Goal: Task Accomplishment & Management: Complete application form

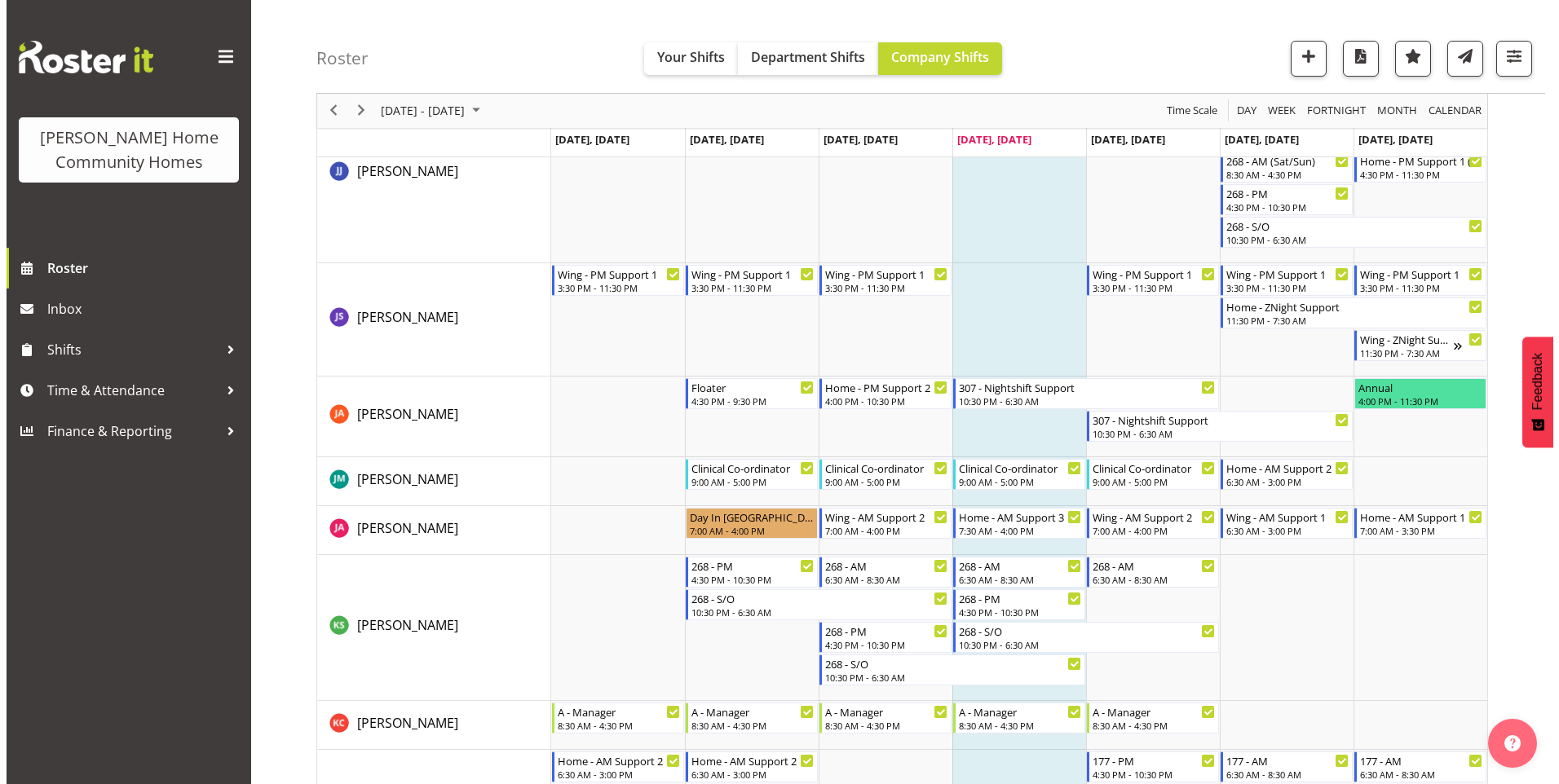
scroll to position [1060, 0]
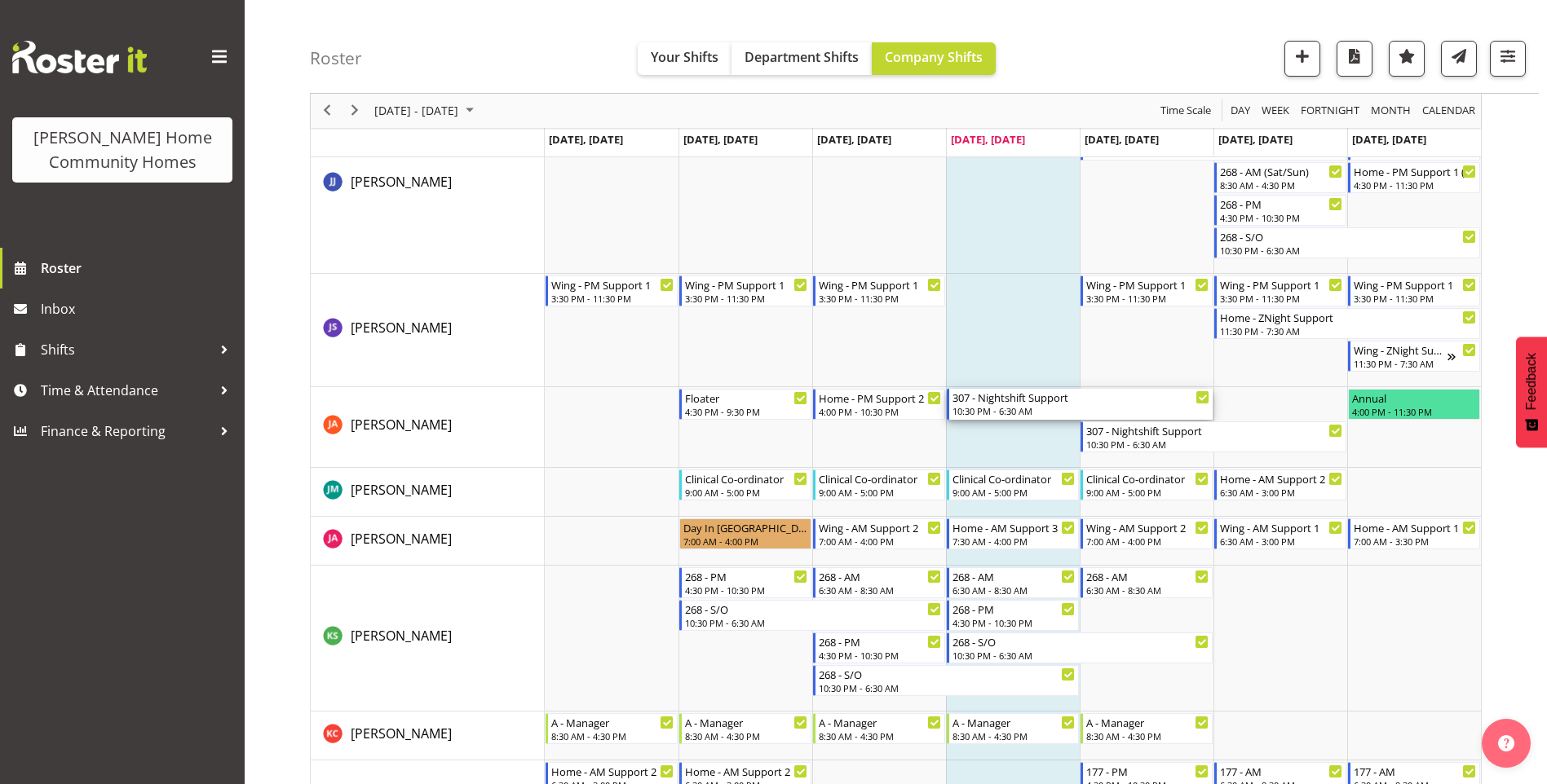
click at [997, 407] on div "10:30 PM - 6:30 AM" at bounding box center [1081, 411] width 256 height 13
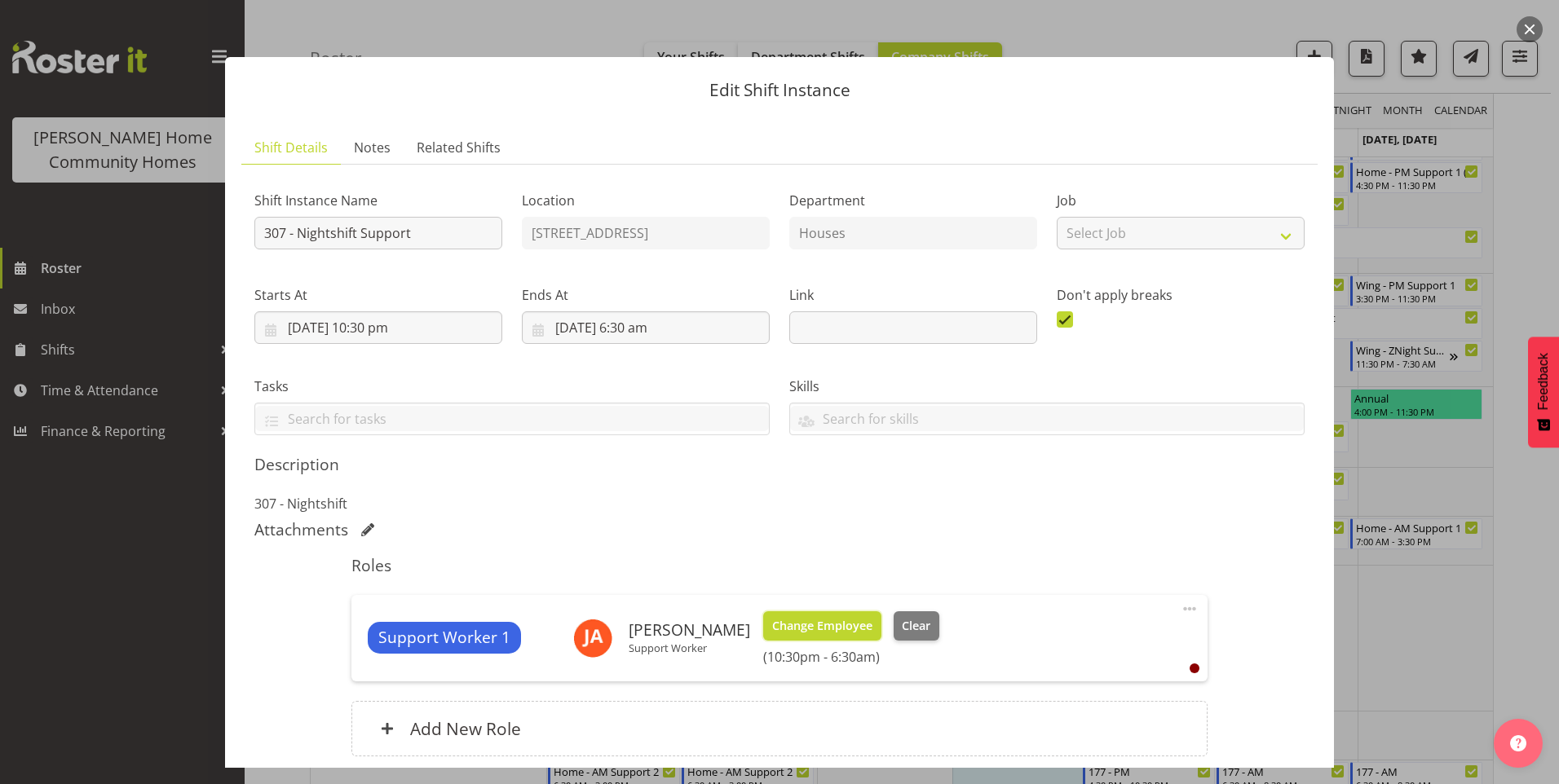
click at [817, 626] on span "Change Employee" at bounding box center [822, 626] width 100 height 18
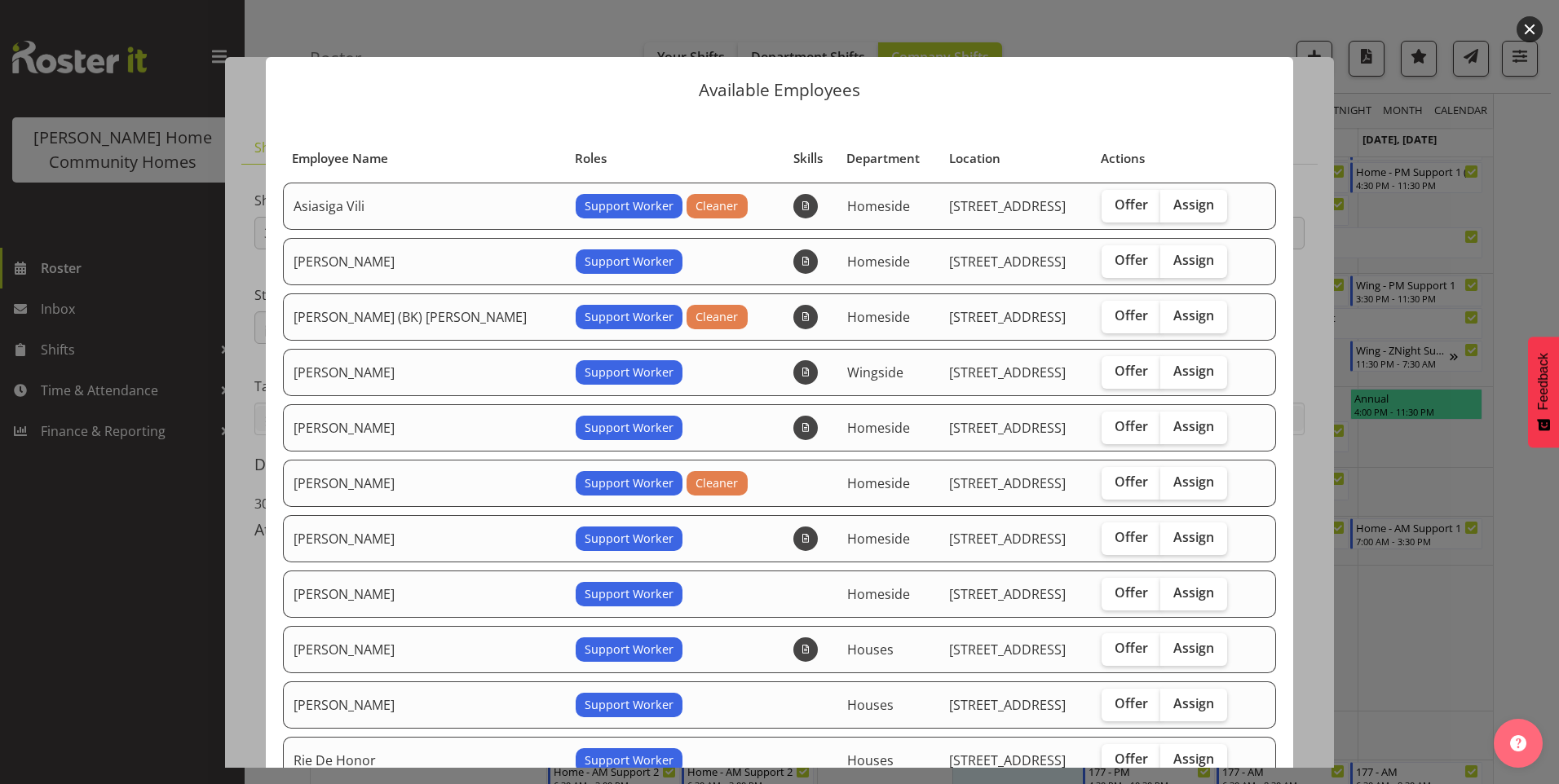
scroll to position [163, 0]
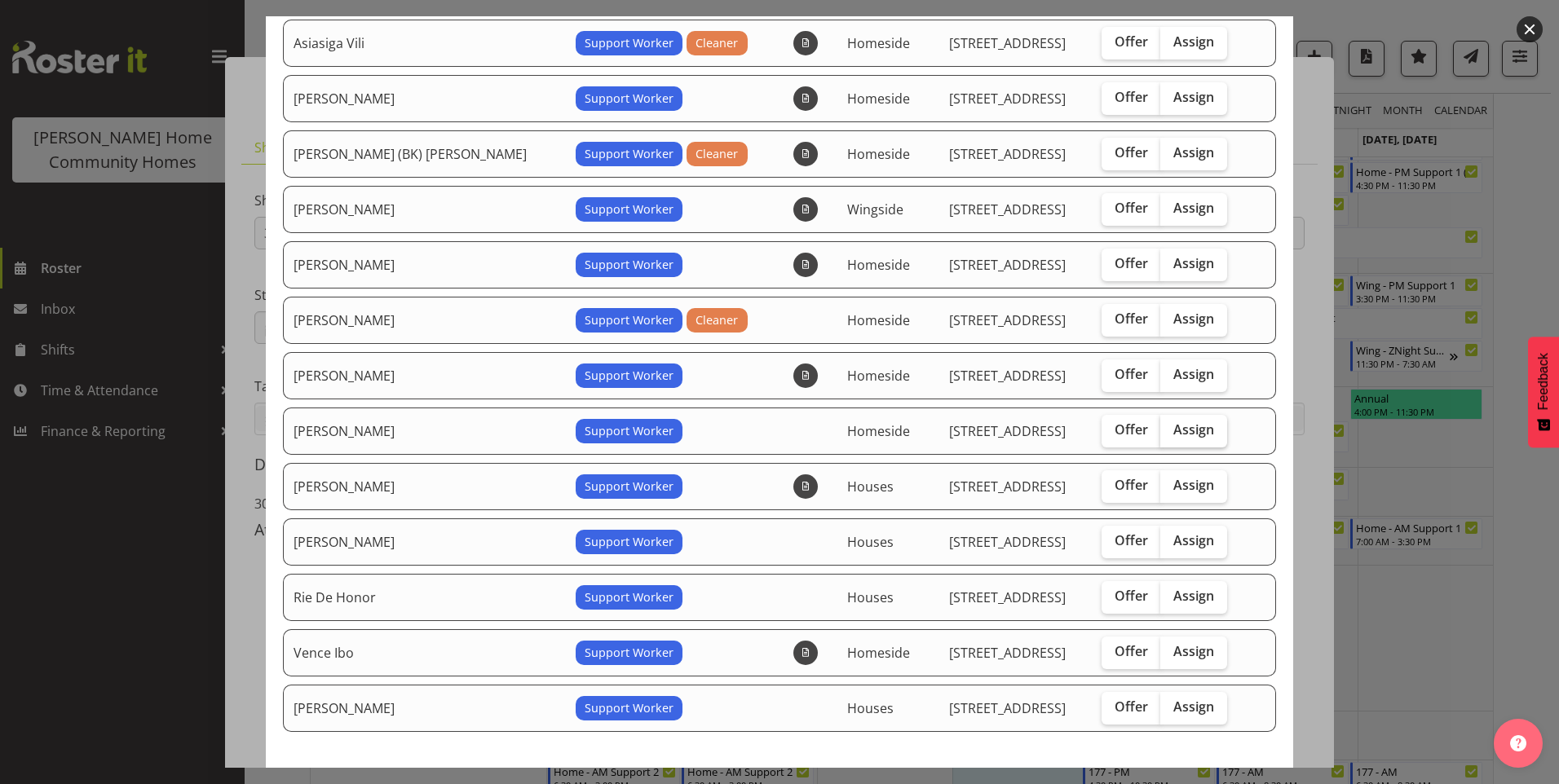
click at [1183, 432] on span "Assign" at bounding box center [1194, 428] width 41 height 16
click at [1171, 432] on input "Assign" at bounding box center [1165, 429] width 10 height 10
checkbox input "true"
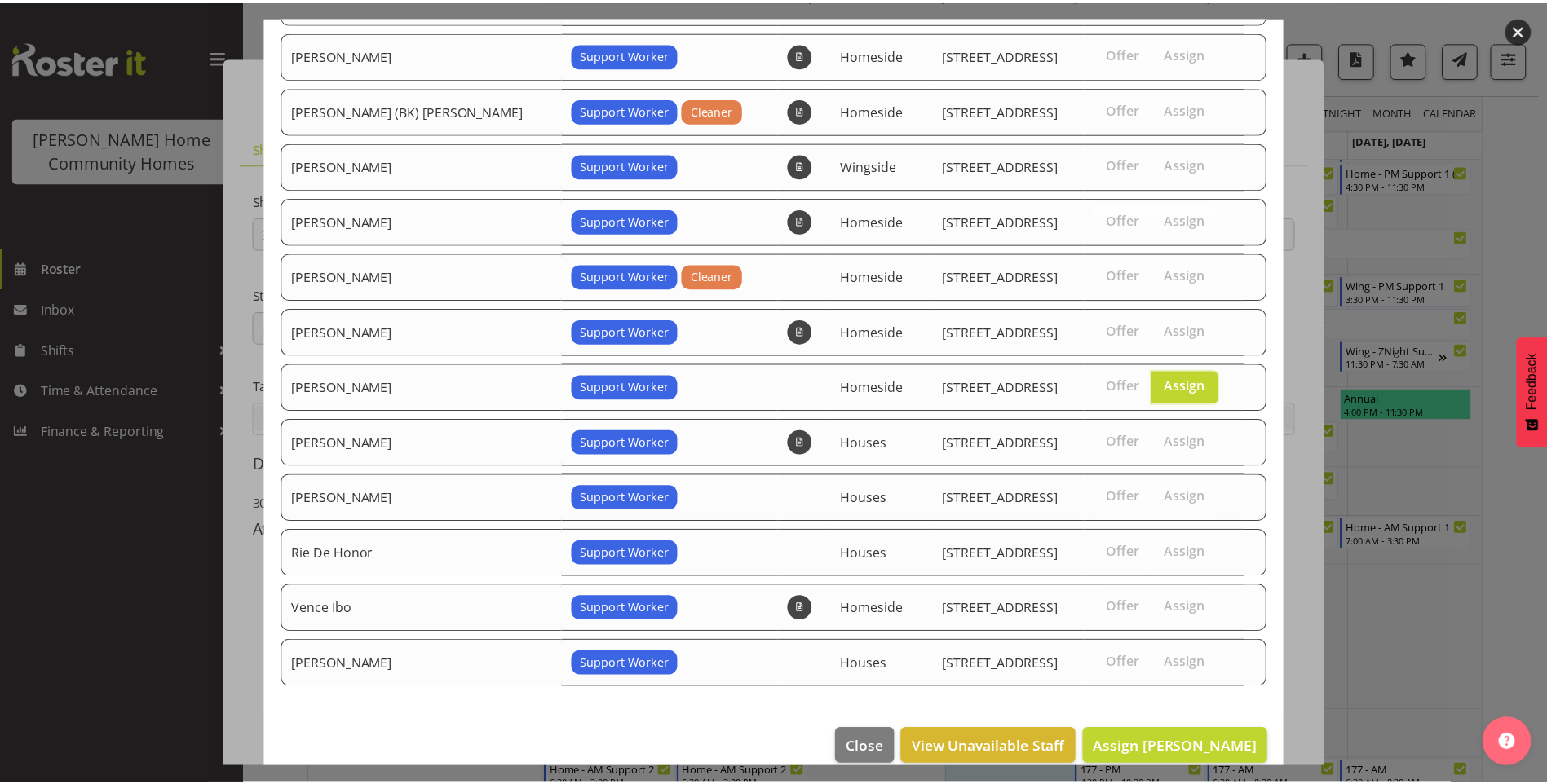
scroll to position [229, 0]
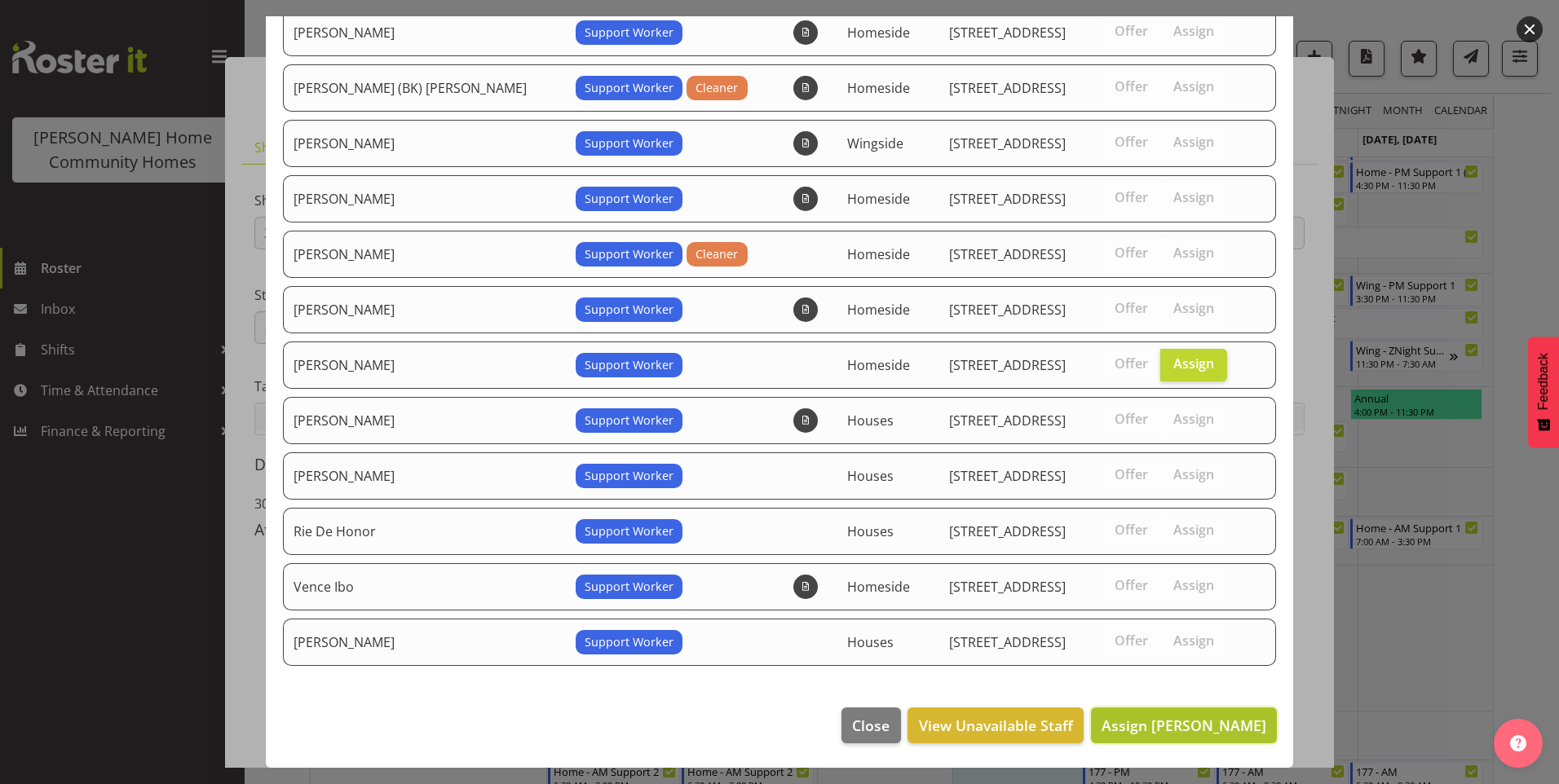
click at [1223, 727] on span "Assign Lovejot Kaur" at bounding box center [1184, 725] width 165 height 20
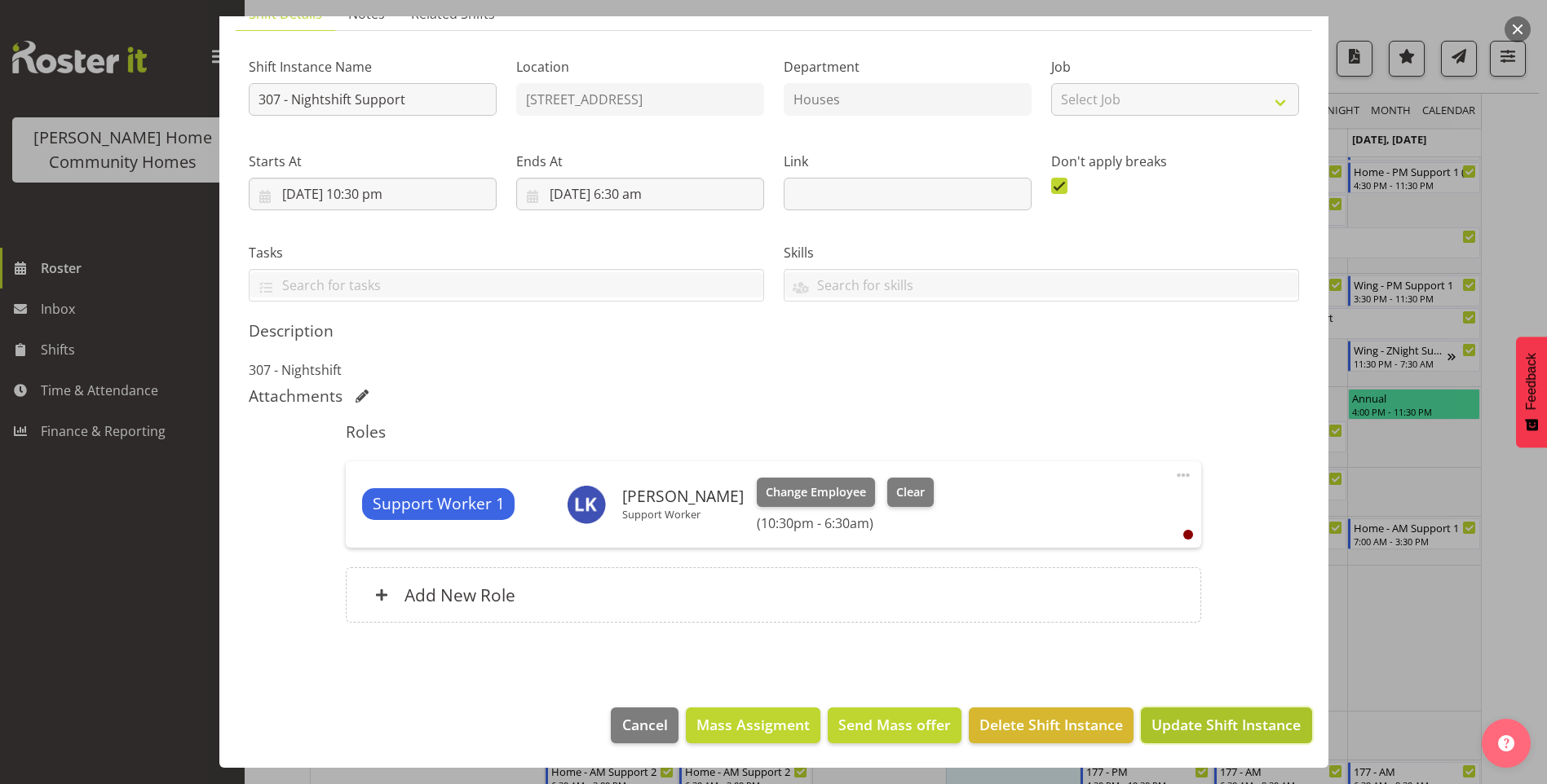
click at [1213, 724] on span "Update Shift Instance" at bounding box center [1225, 724] width 149 height 22
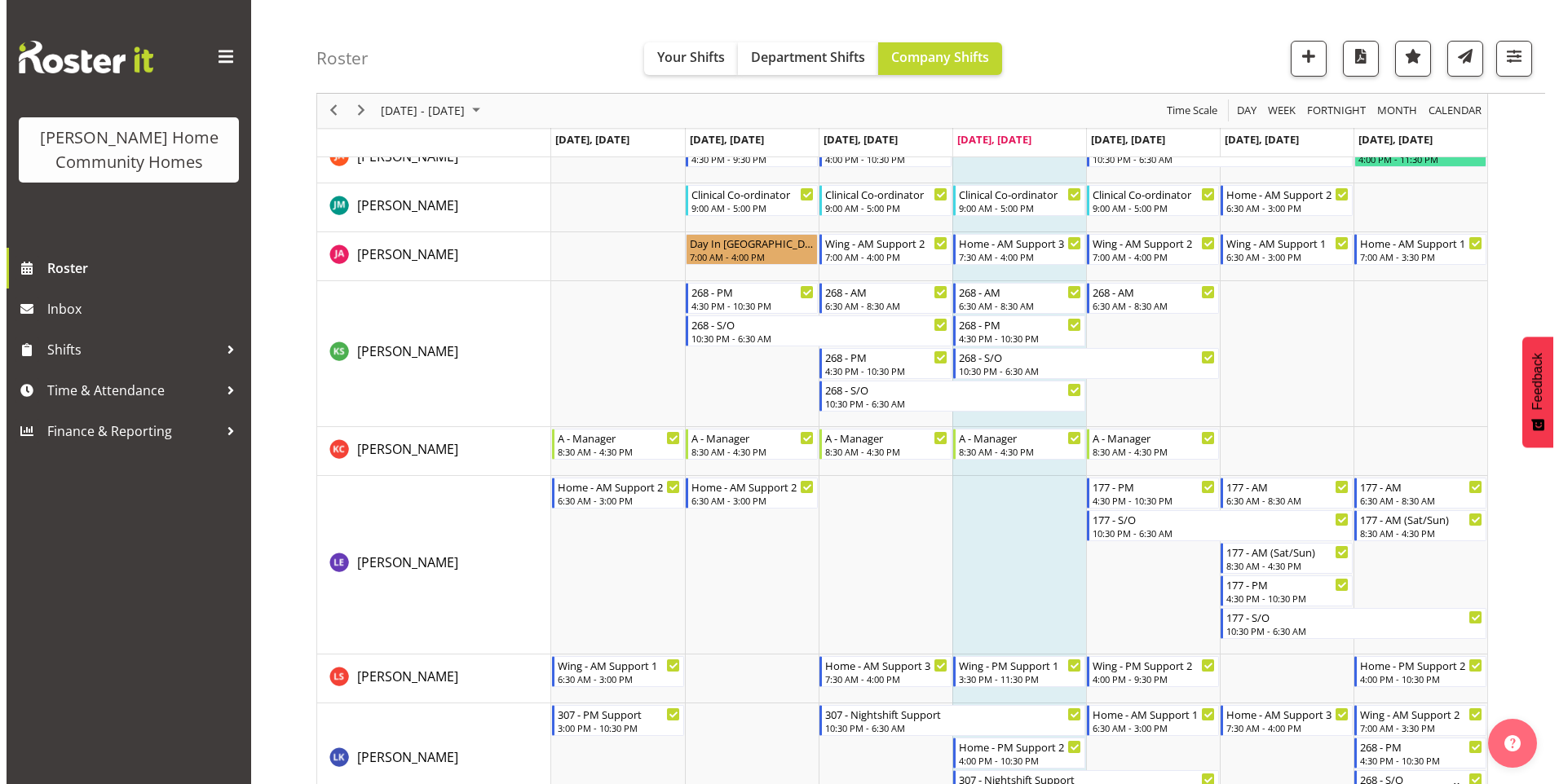
scroll to position [1386, 0]
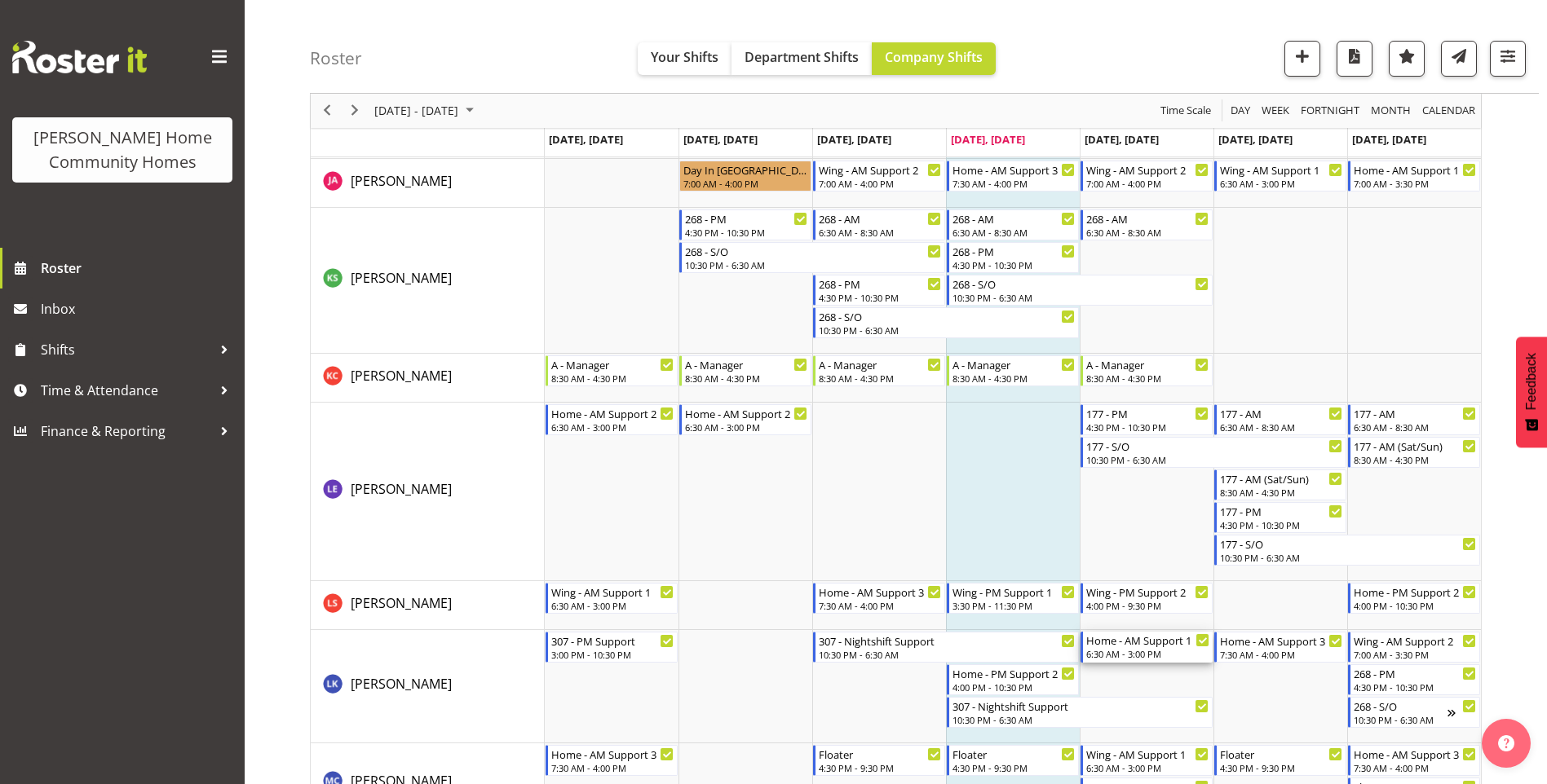
click at [1171, 655] on div "6:30 AM - 3:00 PM" at bounding box center [1147, 654] width 124 height 13
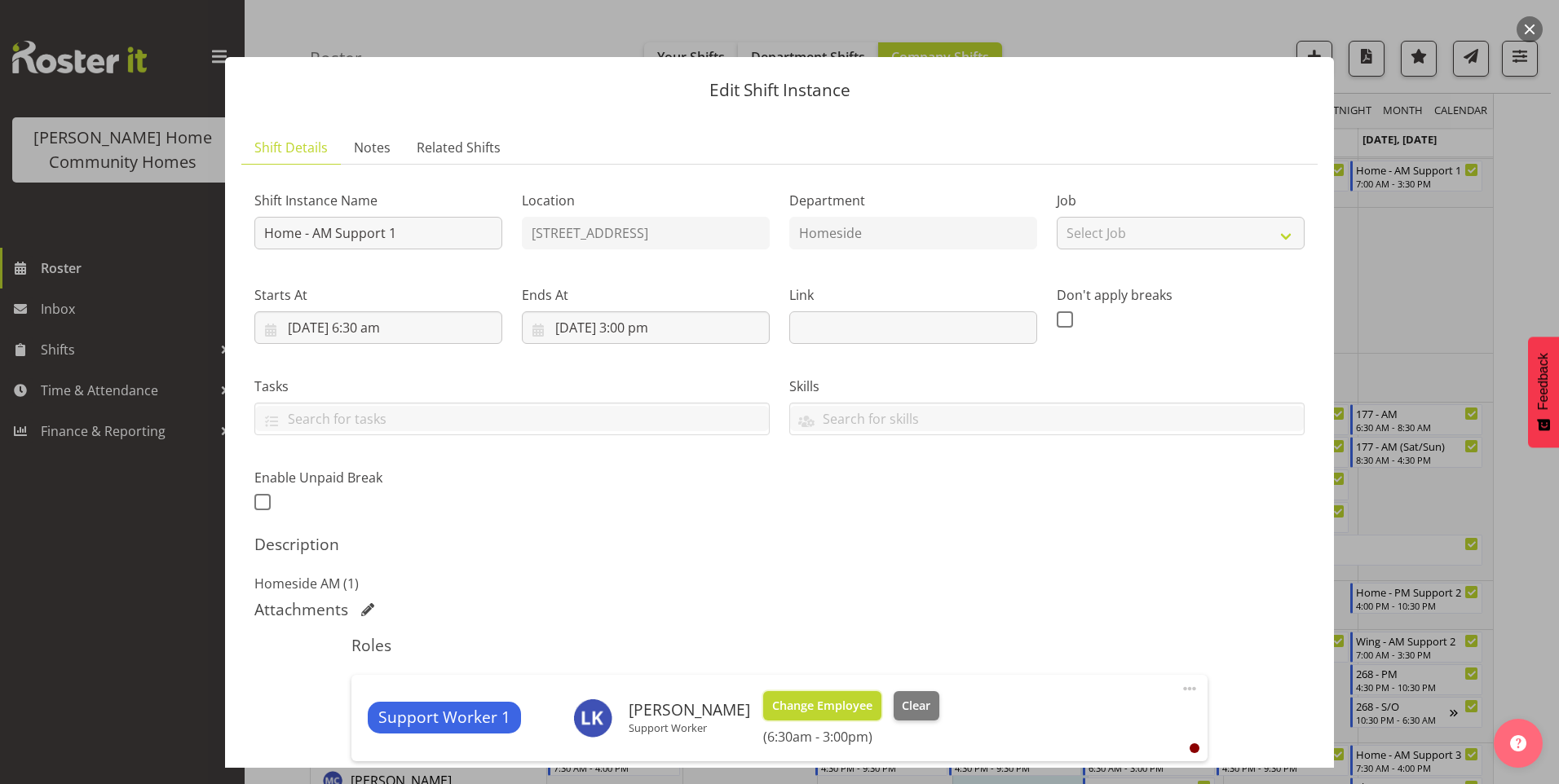
click at [831, 703] on span "Change Employee" at bounding box center [822, 705] width 100 height 18
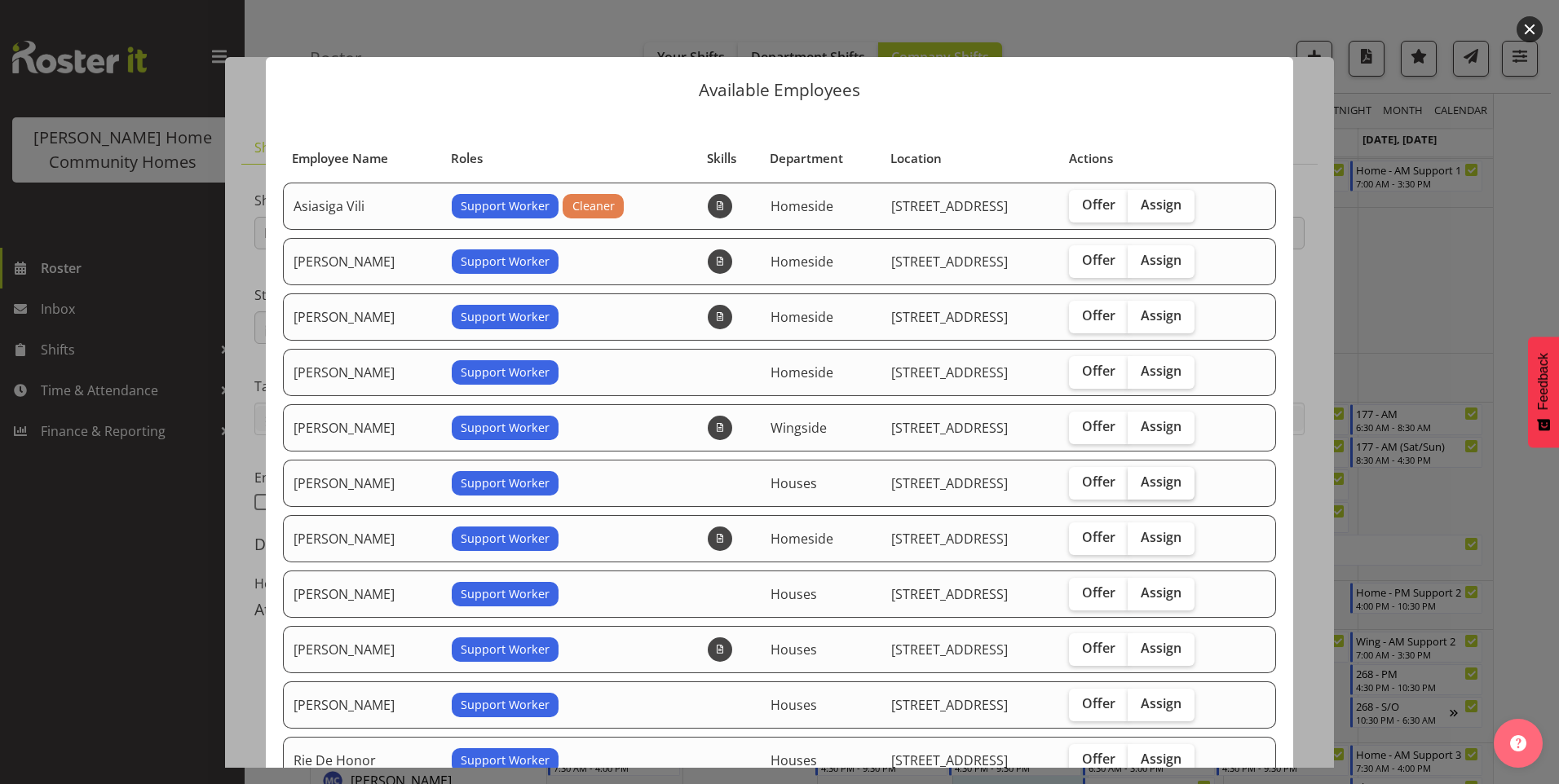
click at [1163, 476] on span "Assign" at bounding box center [1161, 481] width 41 height 16
click at [1138, 477] on input "Assign" at bounding box center [1132, 482] width 10 height 10
checkbox input "true"
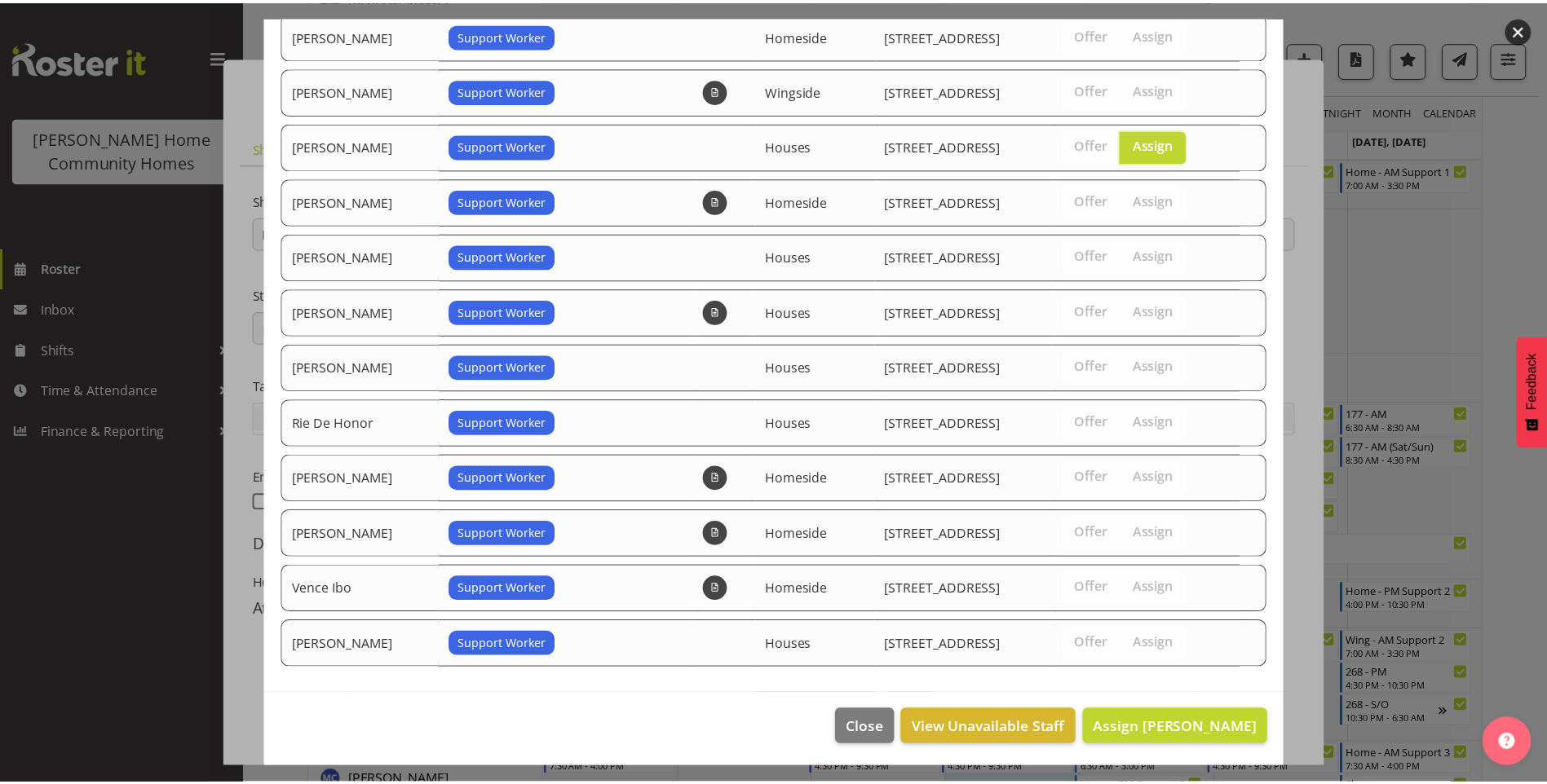
scroll to position [340, 0]
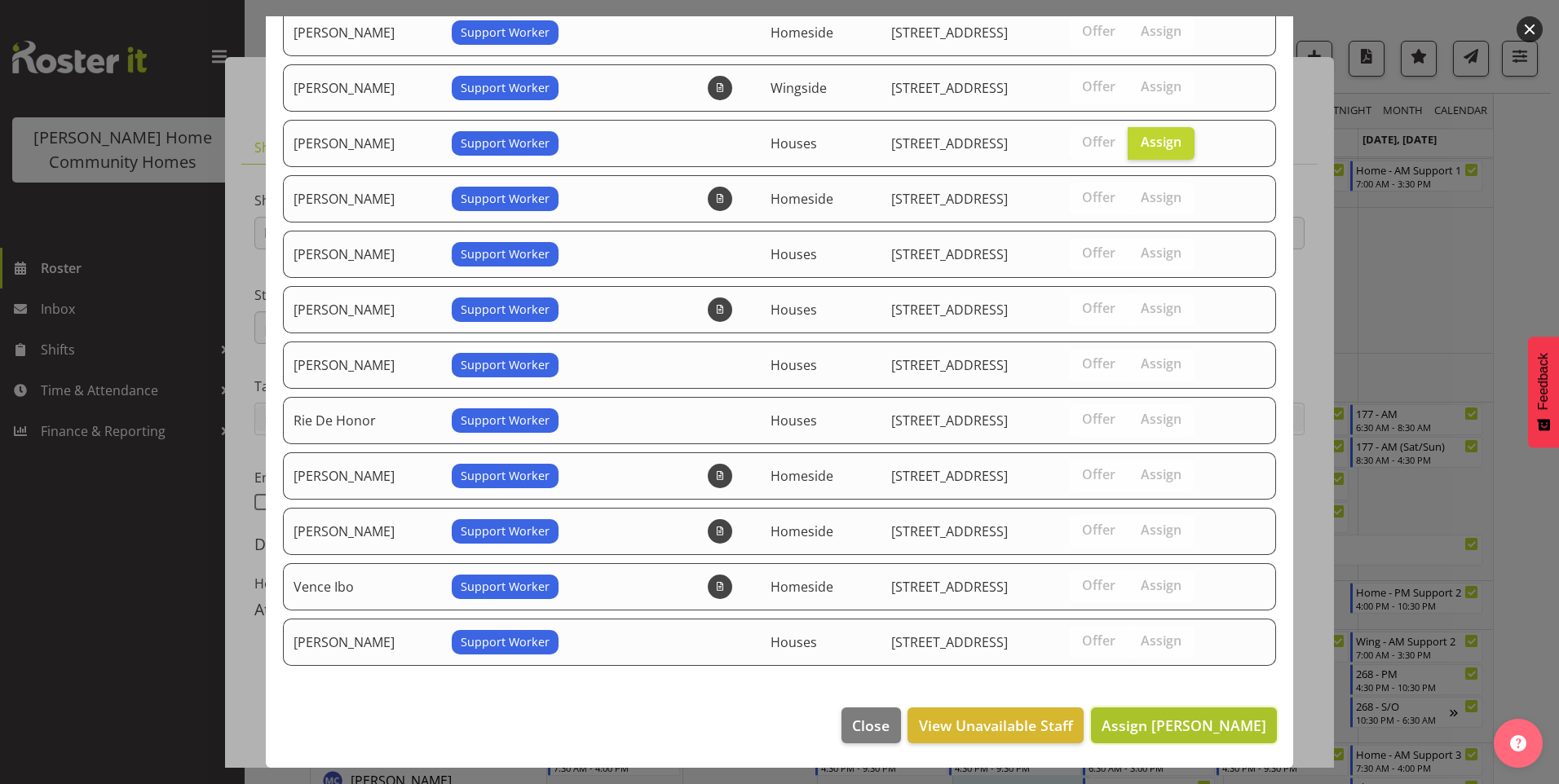
click at [1250, 722] on span "Assign Jess Aracan" at bounding box center [1184, 725] width 165 height 20
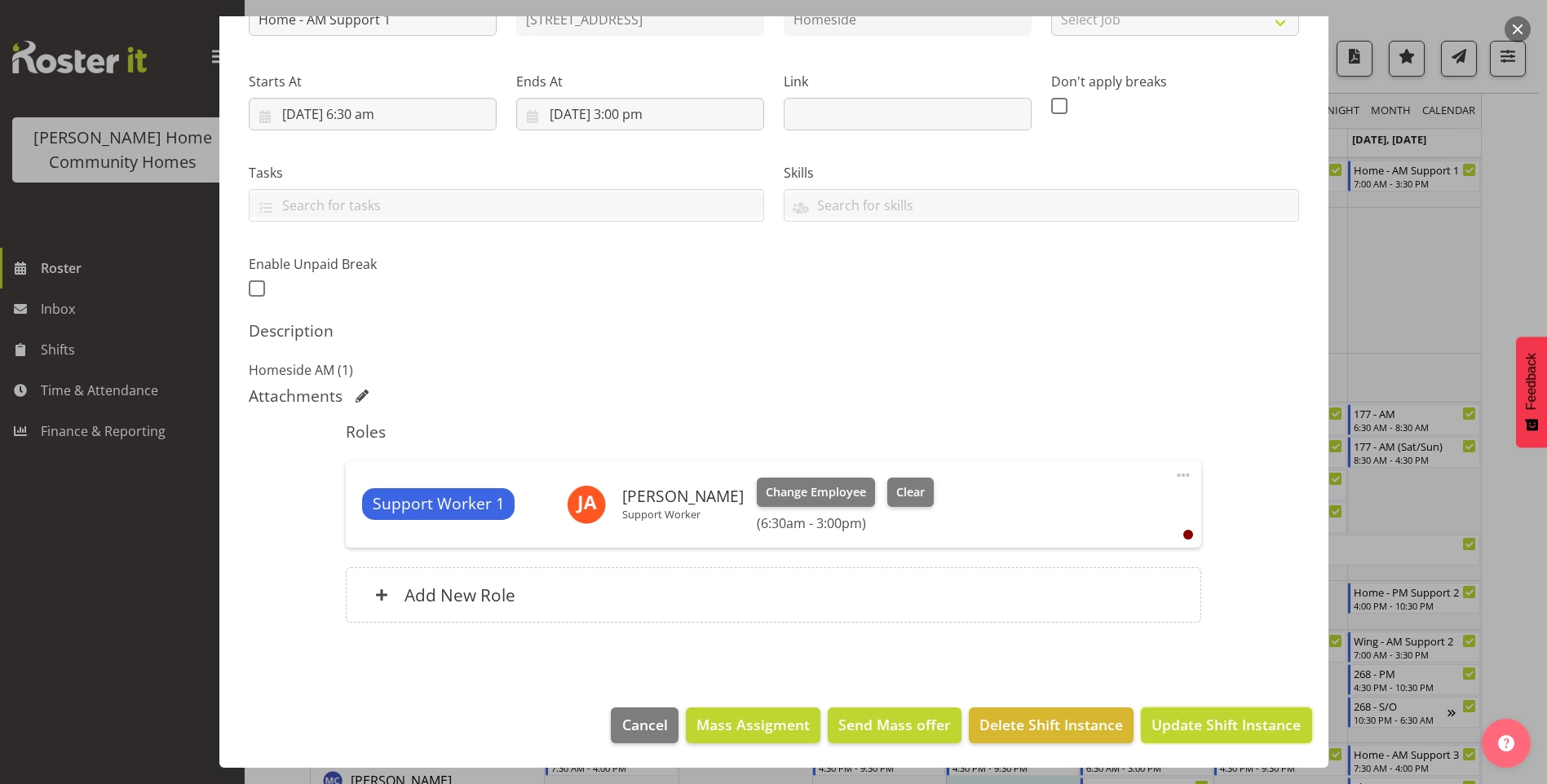
click at [1251, 723] on span "Update Shift Instance" at bounding box center [1225, 724] width 149 height 22
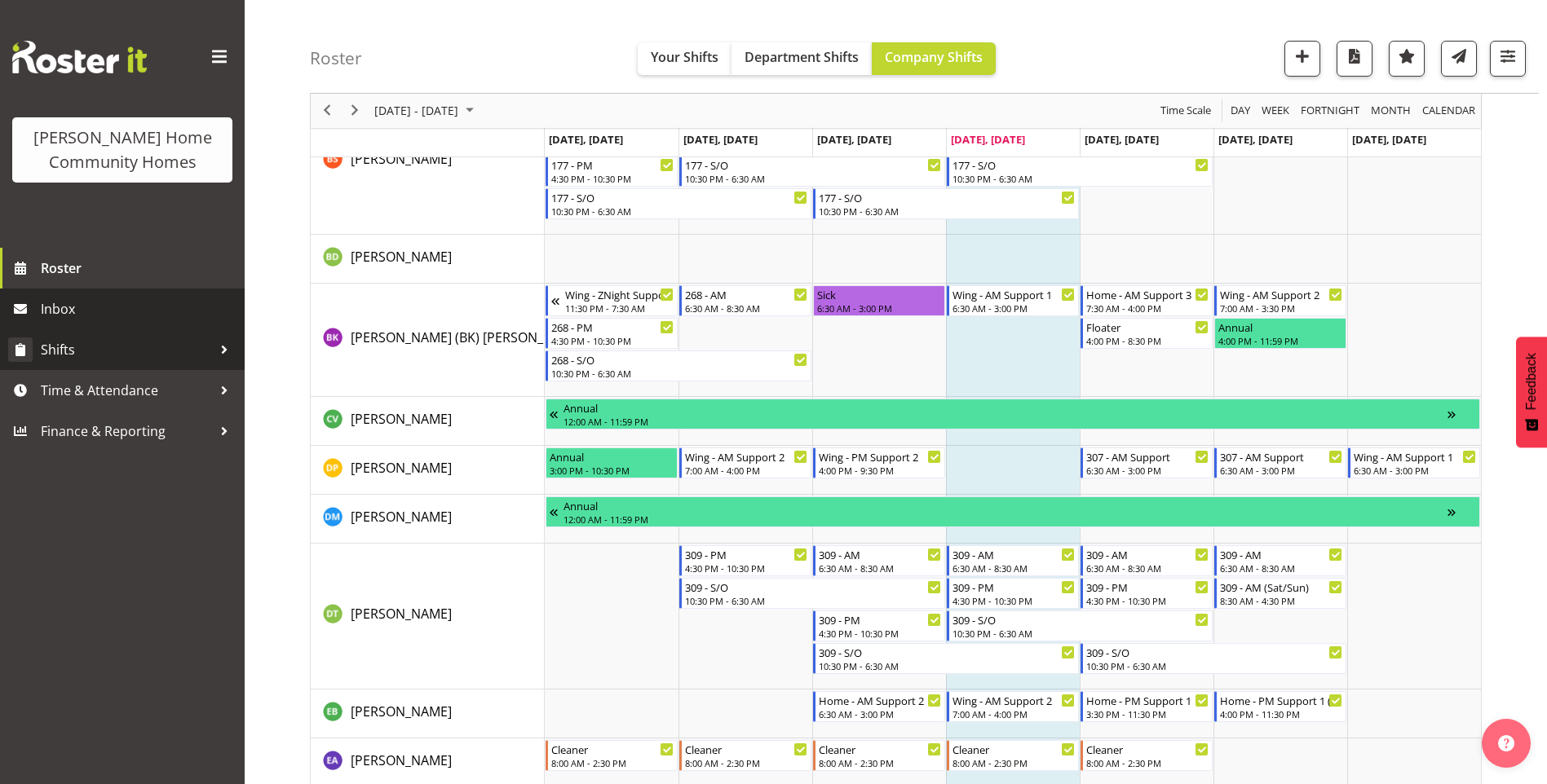
scroll to position [365, 0]
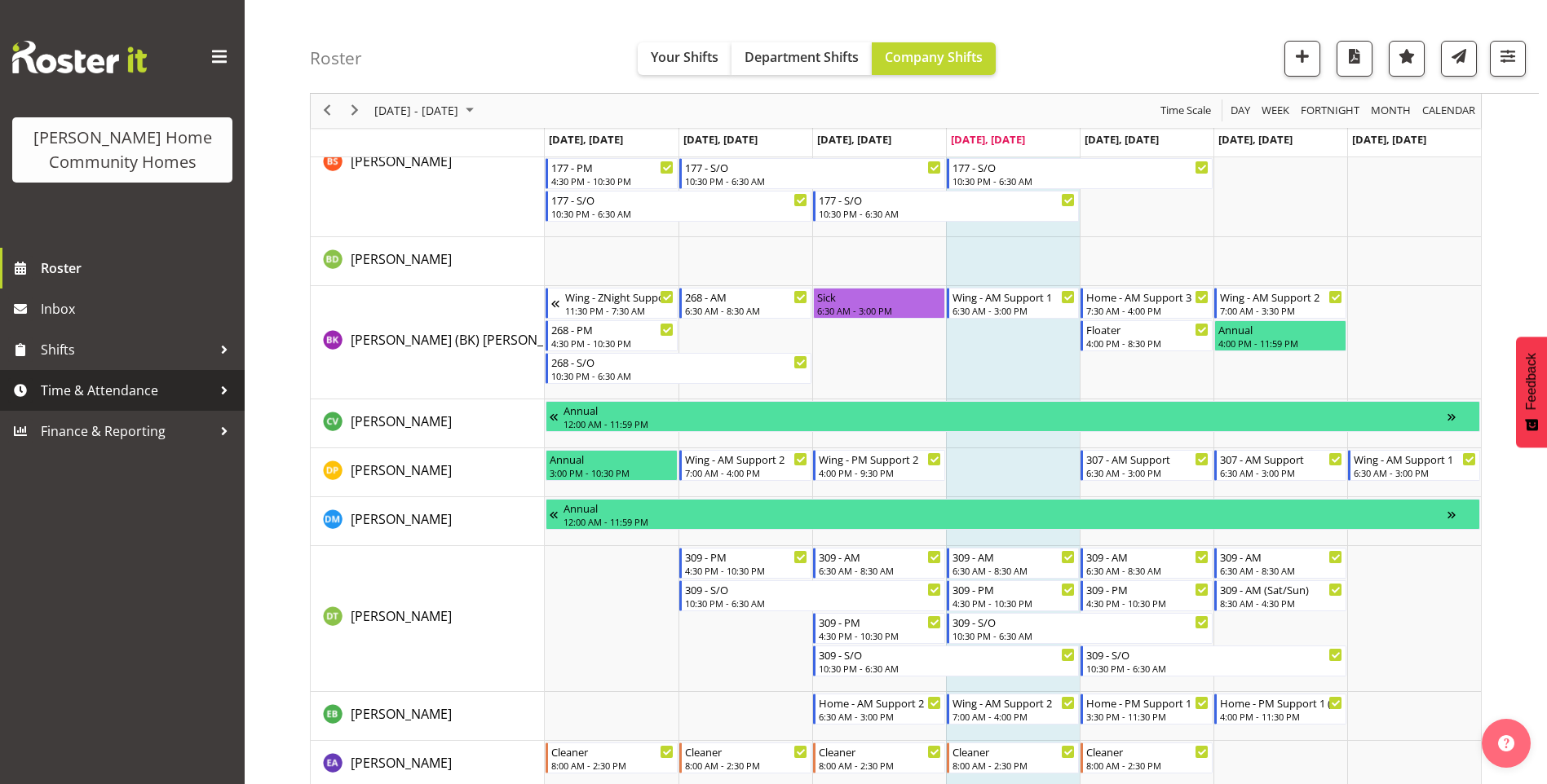
click at [122, 389] on span "Time & Attendance" at bounding box center [126, 390] width 171 height 24
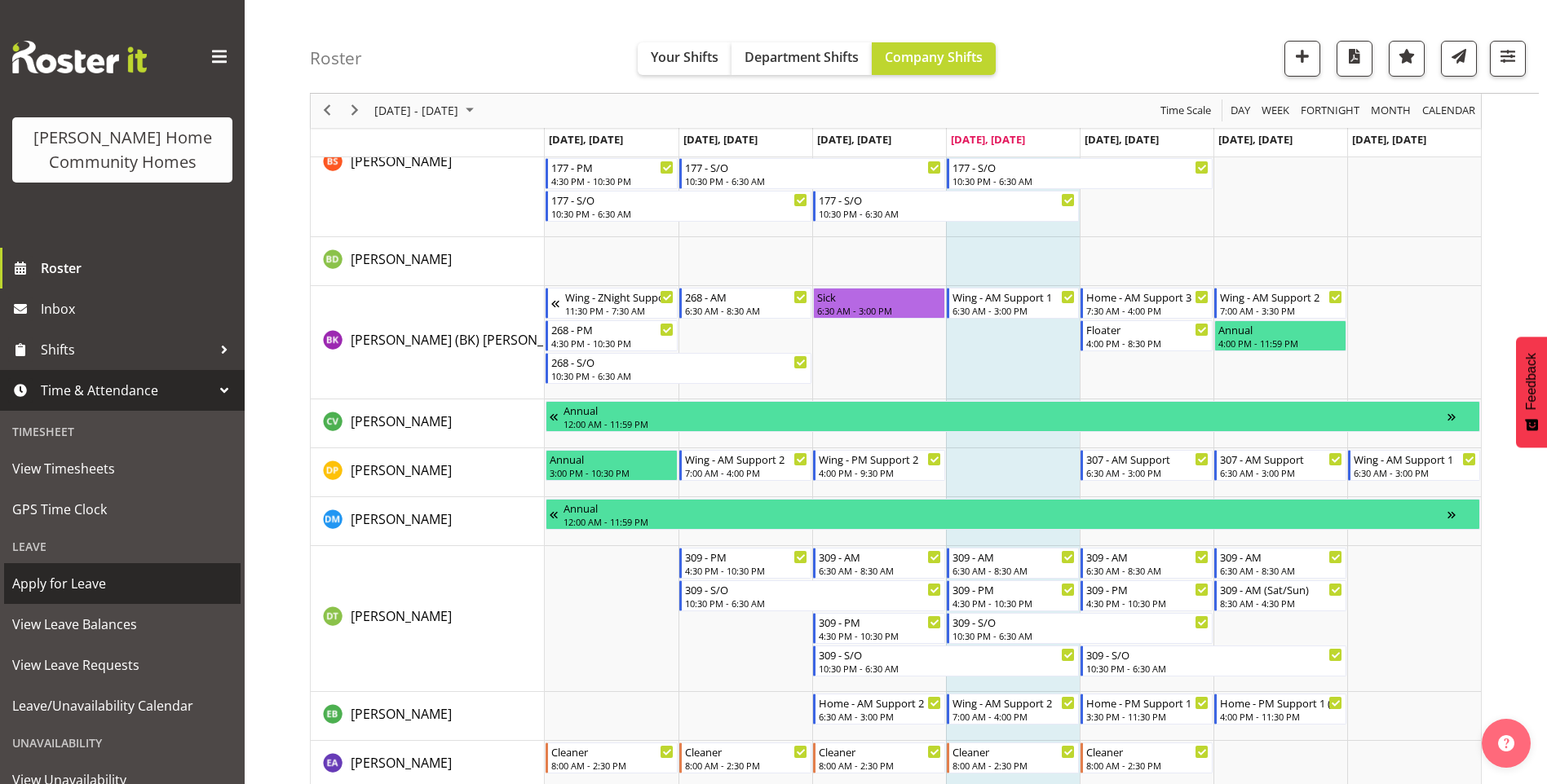
click at [93, 583] on span "Apply for Leave" at bounding box center [122, 584] width 220 height 24
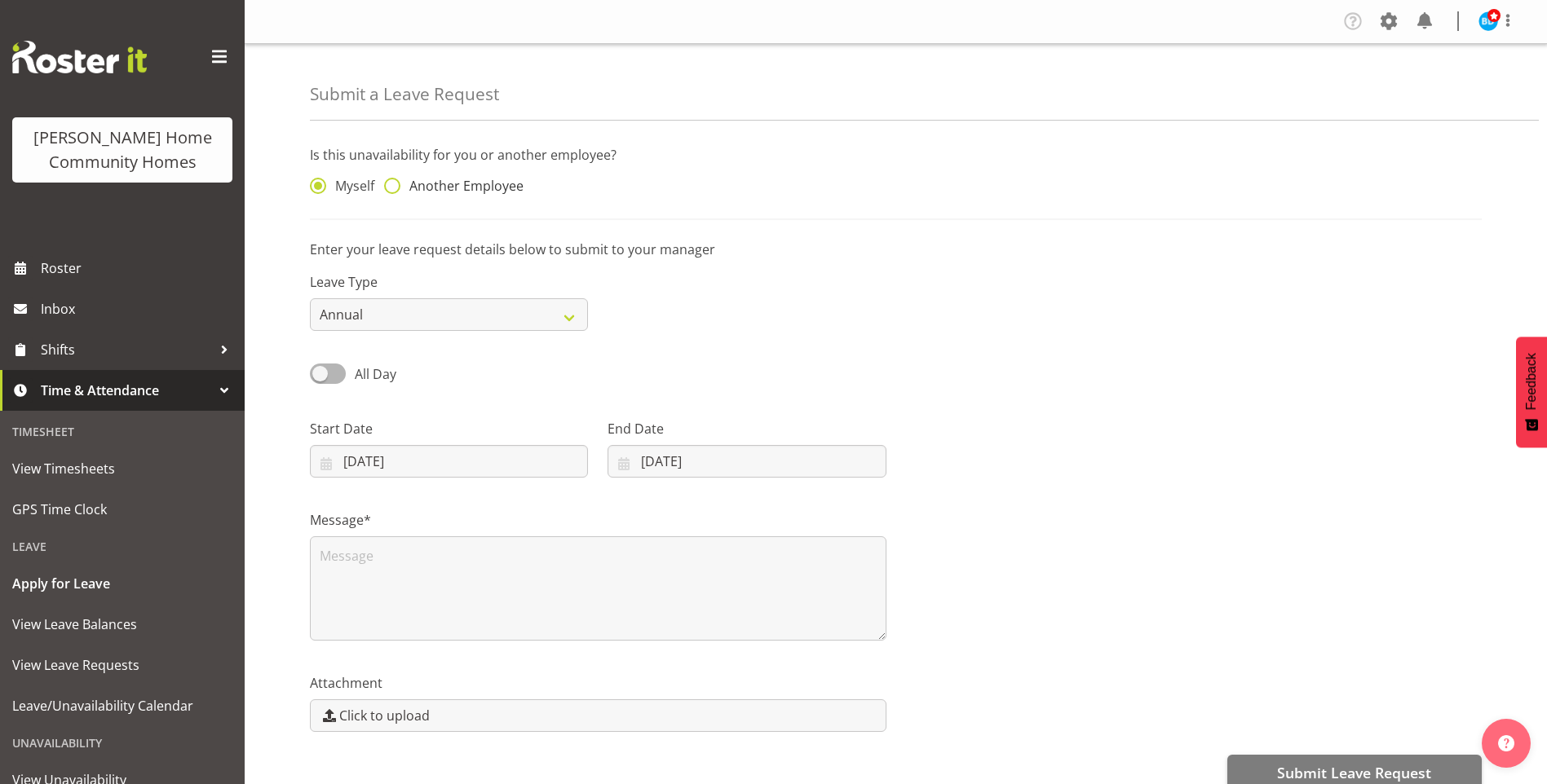
click at [403, 184] on span "Another Employee" at bounding box center [462, 185] width 124 height 16
click at [395, 184] on input "Another Employee" at bounding box center [388, 185] width 10 height 10
radio input "true"
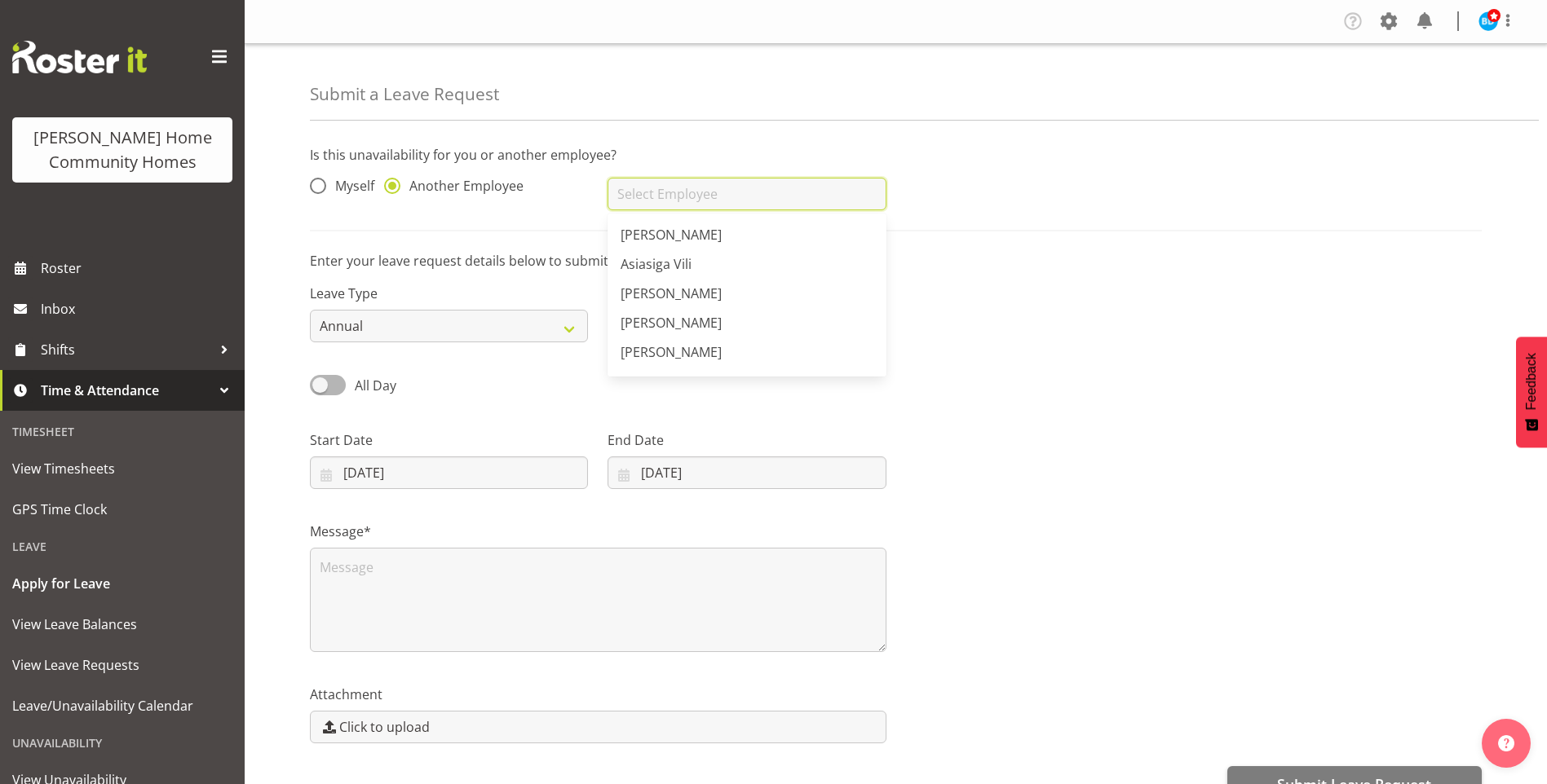
click at [635, 186] on input "text" at bounding box center [746, 194] width 278 height 33
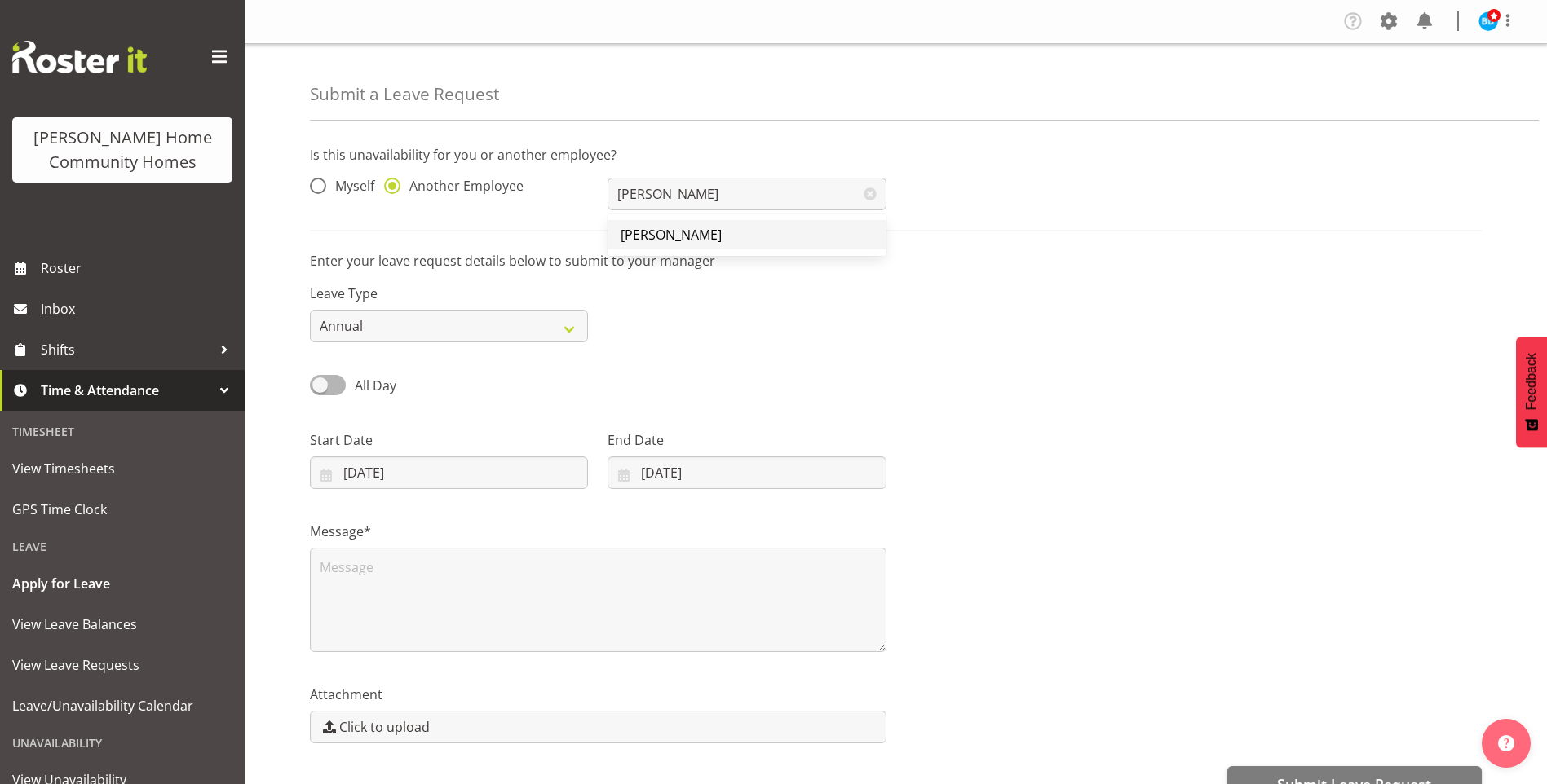
click at [652, 239] on span "[PERSON_NAME]" at bounding box center [671, 234] width 101 height 18
type input "[PERSON_NAME]"
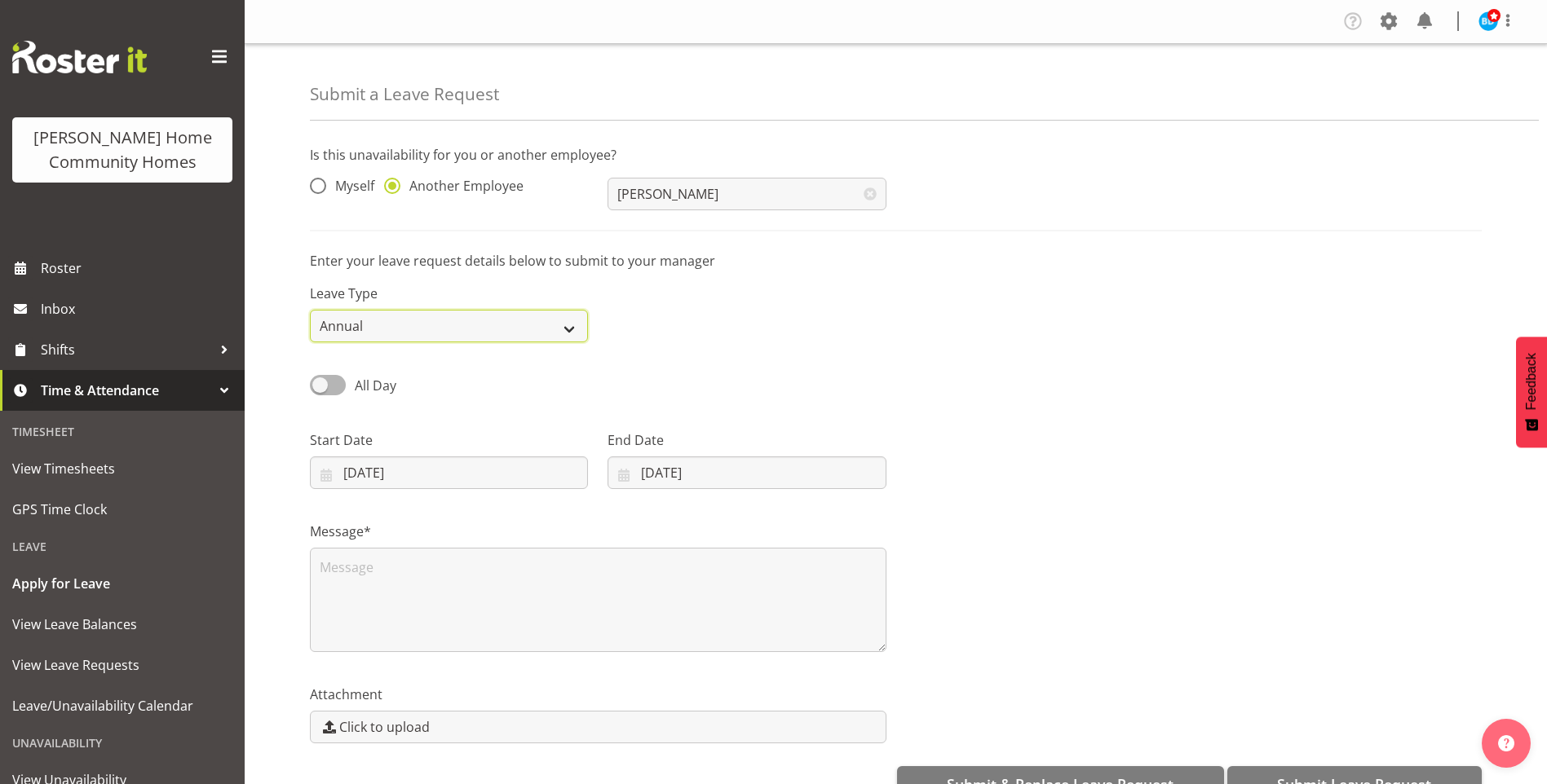
drag, startPoint x: 372, startPoint y: 320, endPoint x: 370, endPoint y: 329, distance: 9.2
click at [372, 320] on select "Annual Sick Leave Without Pay Bereavement Domestic Violence Parental Jury Servi…" at bounding box center [448, 326] width 278 height 33
select select "Sick"
click at [310, 310] on select "Annual Sick Leave Without Pay Bereavement Domestic Violence Parental Jury Servi…" at bounding box center [448, 326] width 278 height 33
click at [365, 390] on span "All Day" at bounding box center [375, 385] width 41 height 18
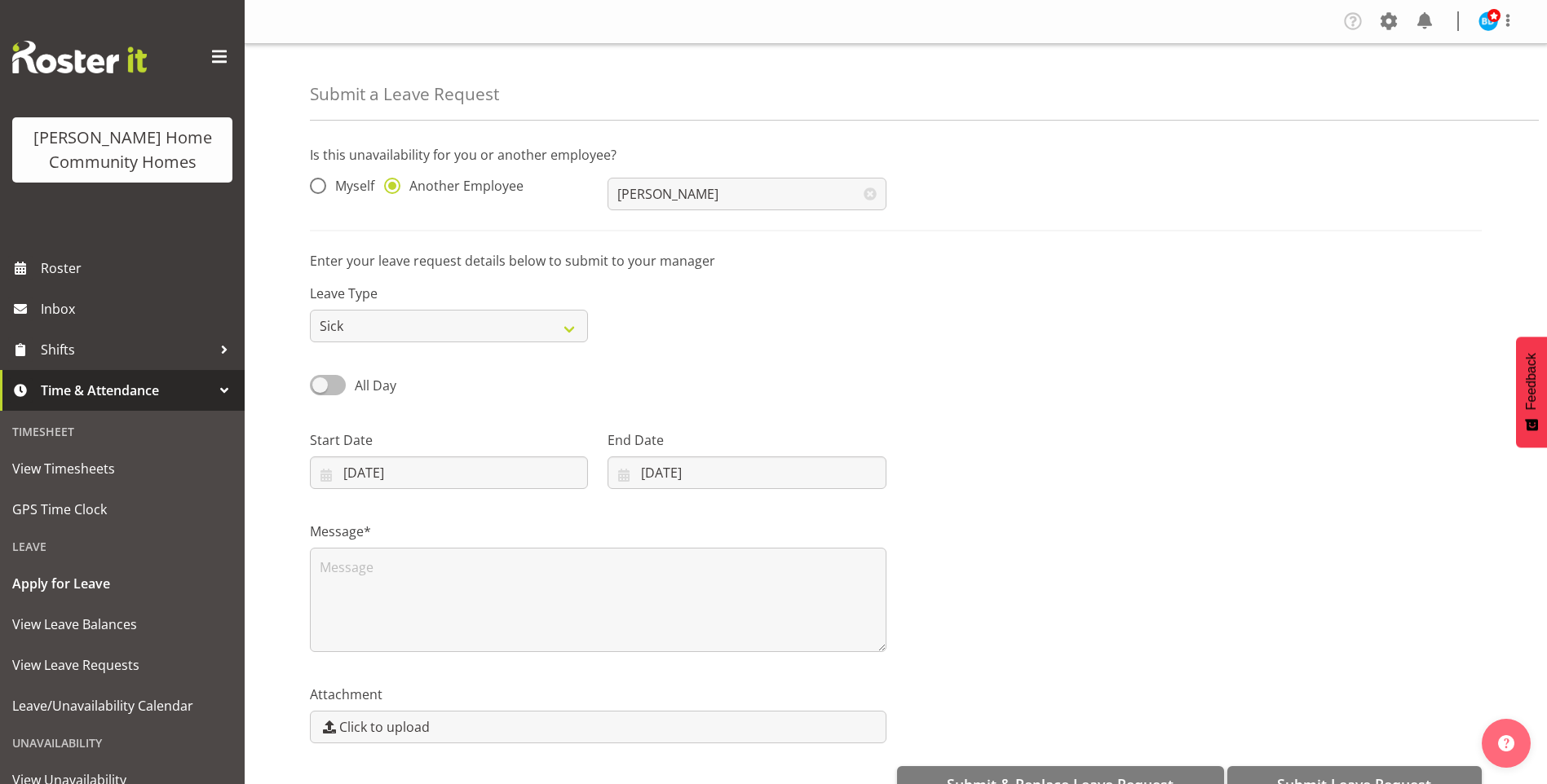
click at [320, 390] on input "All Day" at bounding box center [314, 385] width 10 height 10
checkbox input "true"
click at [649, 470] on input "00:00" at bounding box center [746, 472] width 278 height 33
click at [707, 512] on select "00 01 02 03 04 05 06 07 08 09 10 11 12 13 14 15 16 17 18 19 20 21 22 23" at bounding box center [718, 515] width 36 height 33
select select "8"
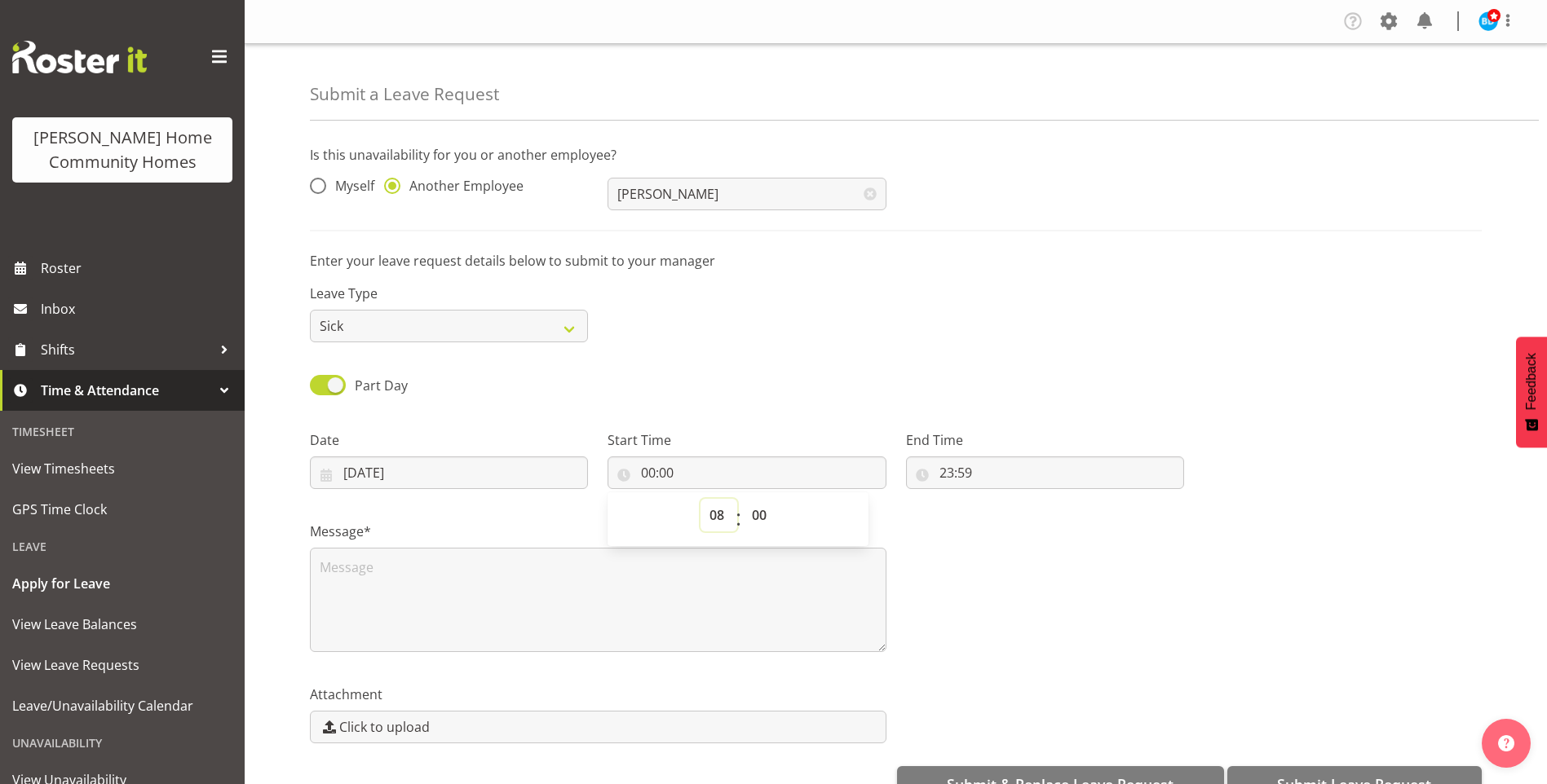
click at [700, 499] on select "00 01 02 03 04 05 06 07 08 09 10 11 12 13 14 15 16 17 18 19 20 21 22 23" at bounding box center [718, 515] width 36 height 33
type input "08:00"
click at [942, 467] on input "23:59" at bounding box center [1044, 472] width 278 height 33
drag, startPoint x: 1009, startPoint y: 506, endPoint x: 1010, endPoint y: 497, distance: 9.1
click at [1010, 505] on select "00 01 02 03 04 05 06 07 08 09 10 11 12 13 14 15 16 17 18 19 20 21 22 23" at bounding box center [1016, 515] width 36 height 33
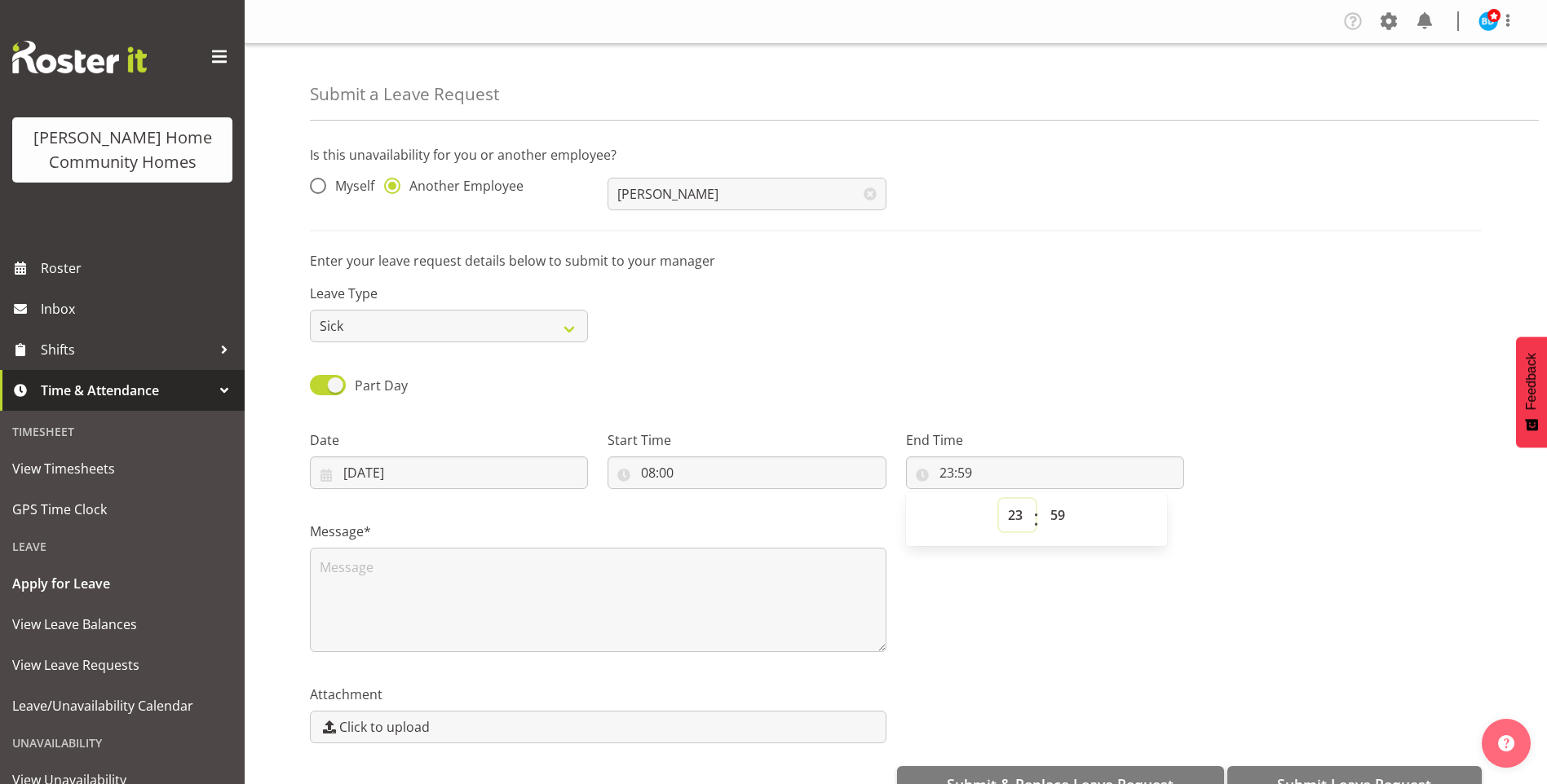
select select "14"
click at [999, 499] on select "00 01 02 03 04 05 06 07 08 09 10 11 12 13 14 15 16 17 18 19 20 21 22 23" at bounding box center [1016, 515] width 36 height 33
type input "14:59"
click at [1070, 512] on select "00 01 02 03 04 05 06 07 08 09 10 11 12 13 14 15 16 17 18 19 20 21 22 23 24 25 2…" at bounding box center [1059, 515] width 36 height 33
select select "30"
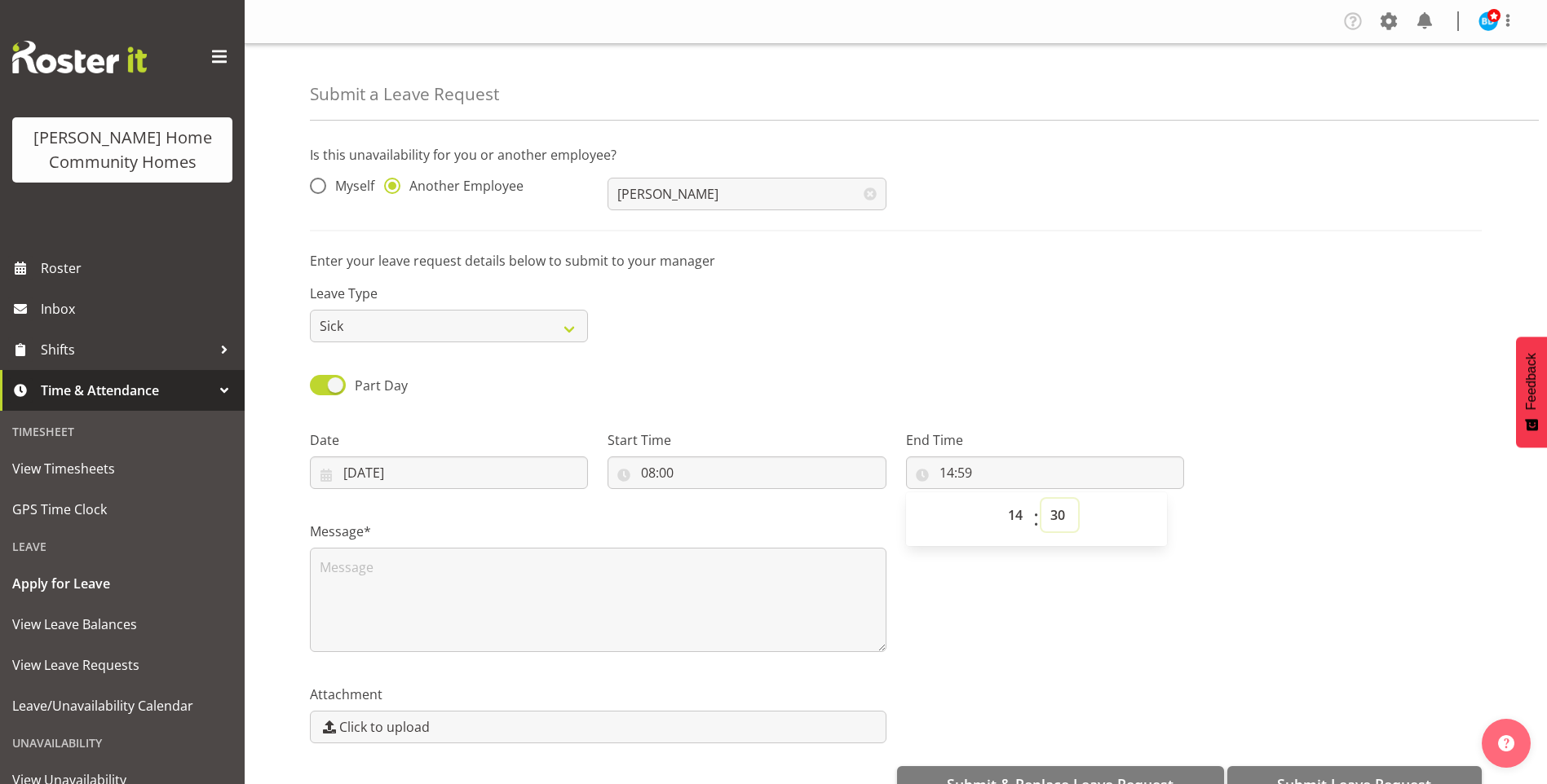
click at [1042, 499] on select "00 01 02 03 04 05 06 07 08 09 10 11 12 13 14 15 16 17 18 19 20 21 22 23 24 25 2…" at bounding box center [1059, 515] width 36 height 33
type input "14:30"
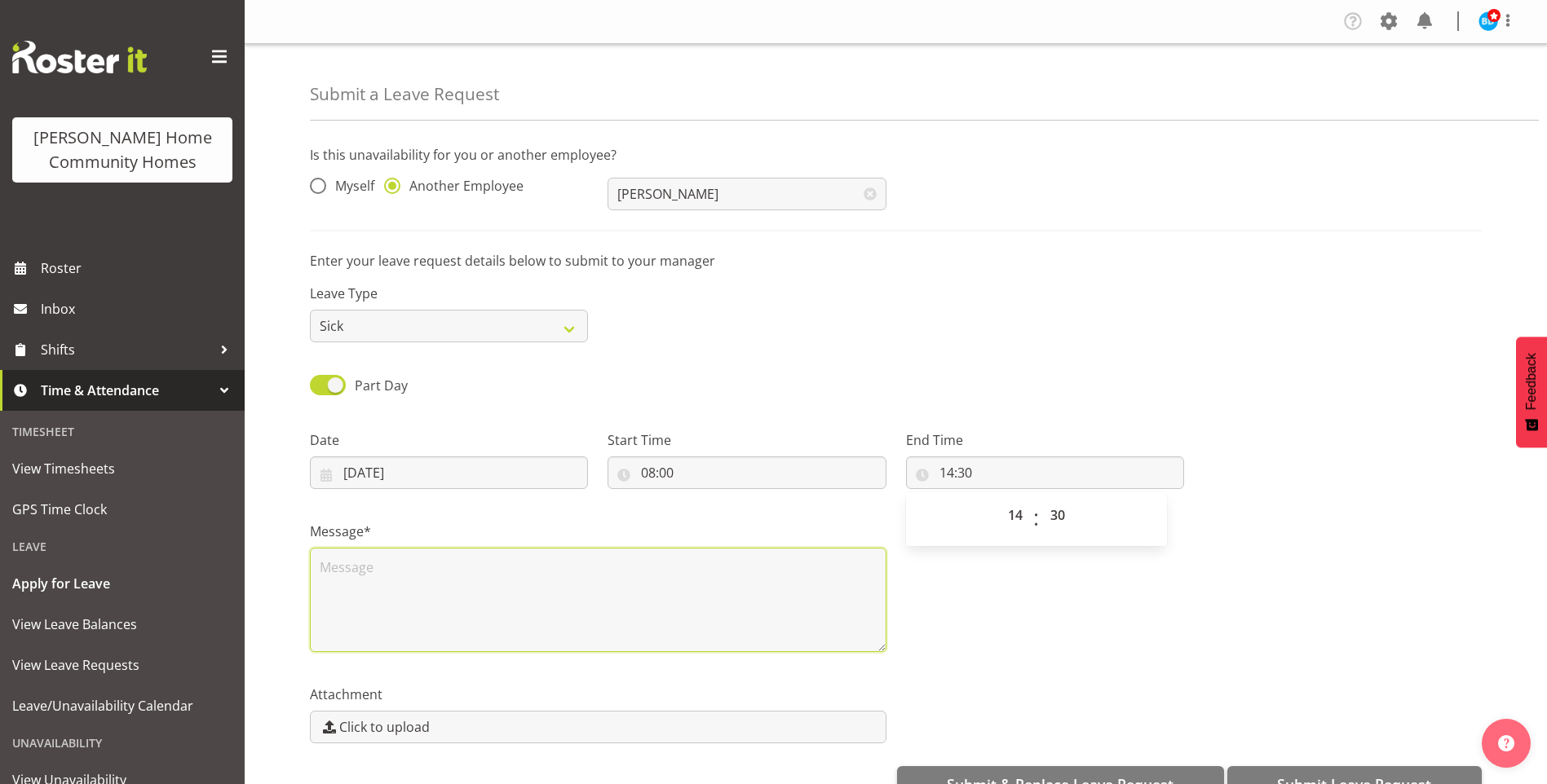
click at [548, 623] on textarea at bounding box center [598, 600] width 576 height 105
type textarea "f"
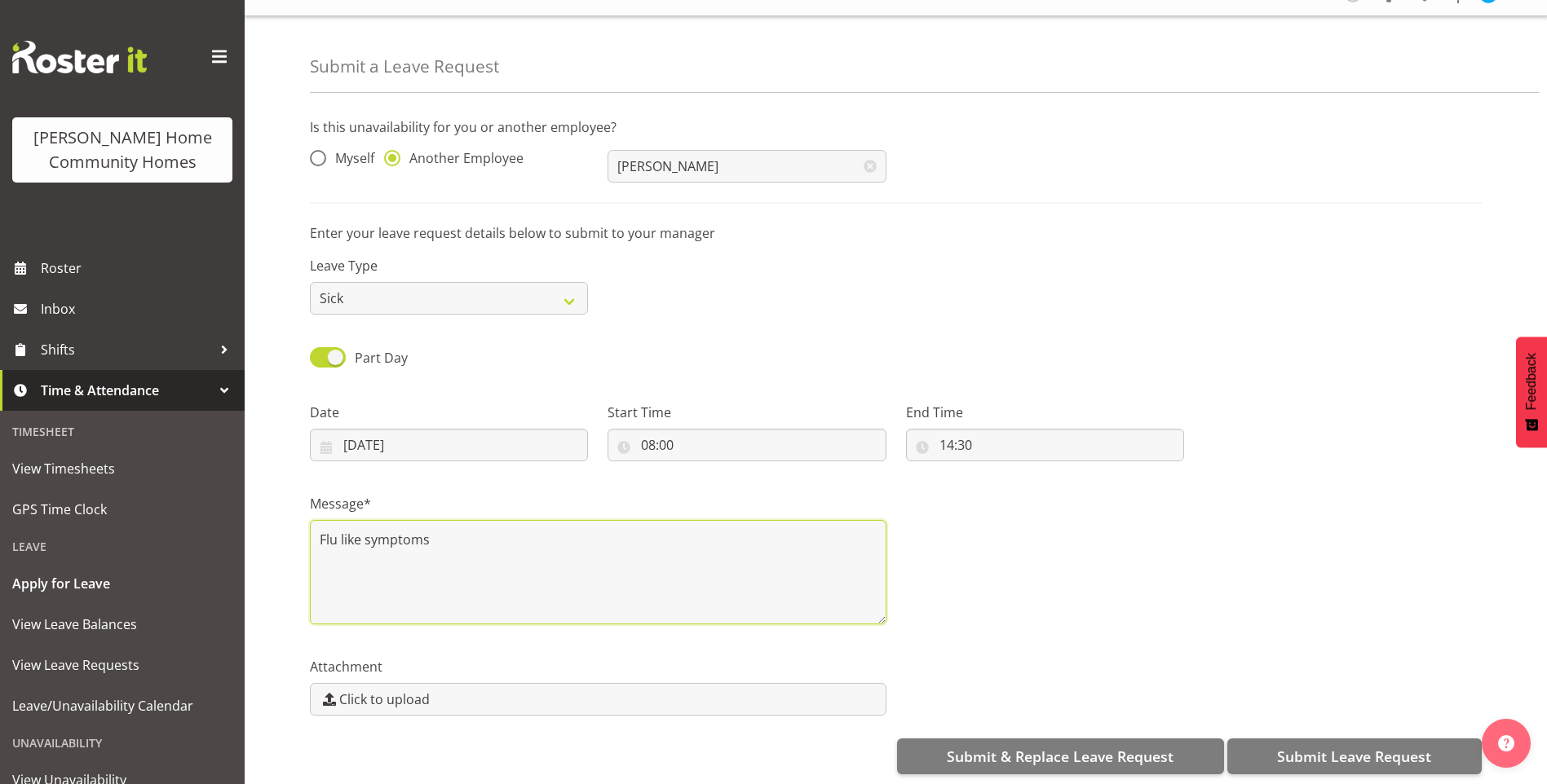
scroll to position [42, 0]
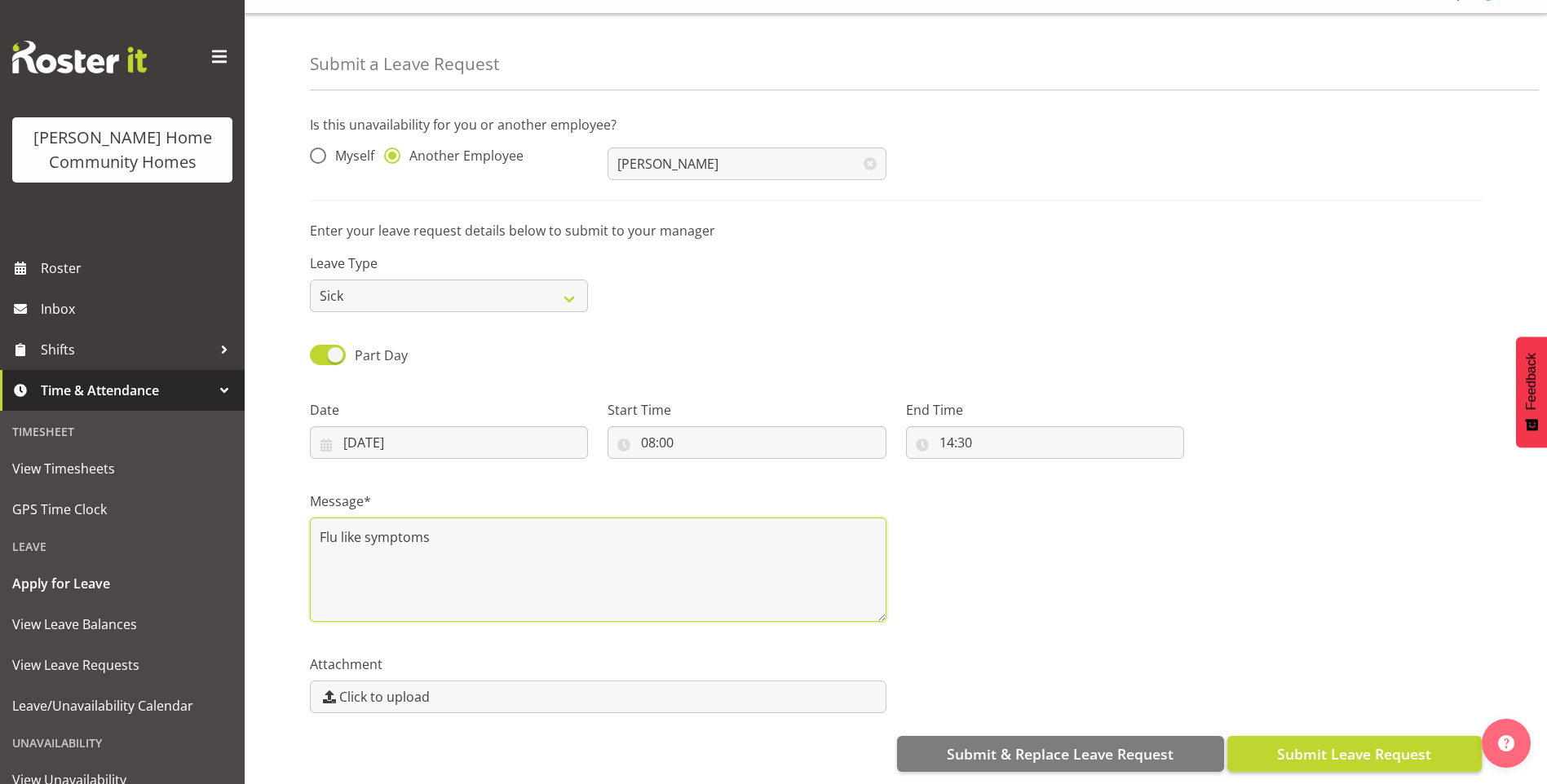
type textarea "Flu like symptoms"
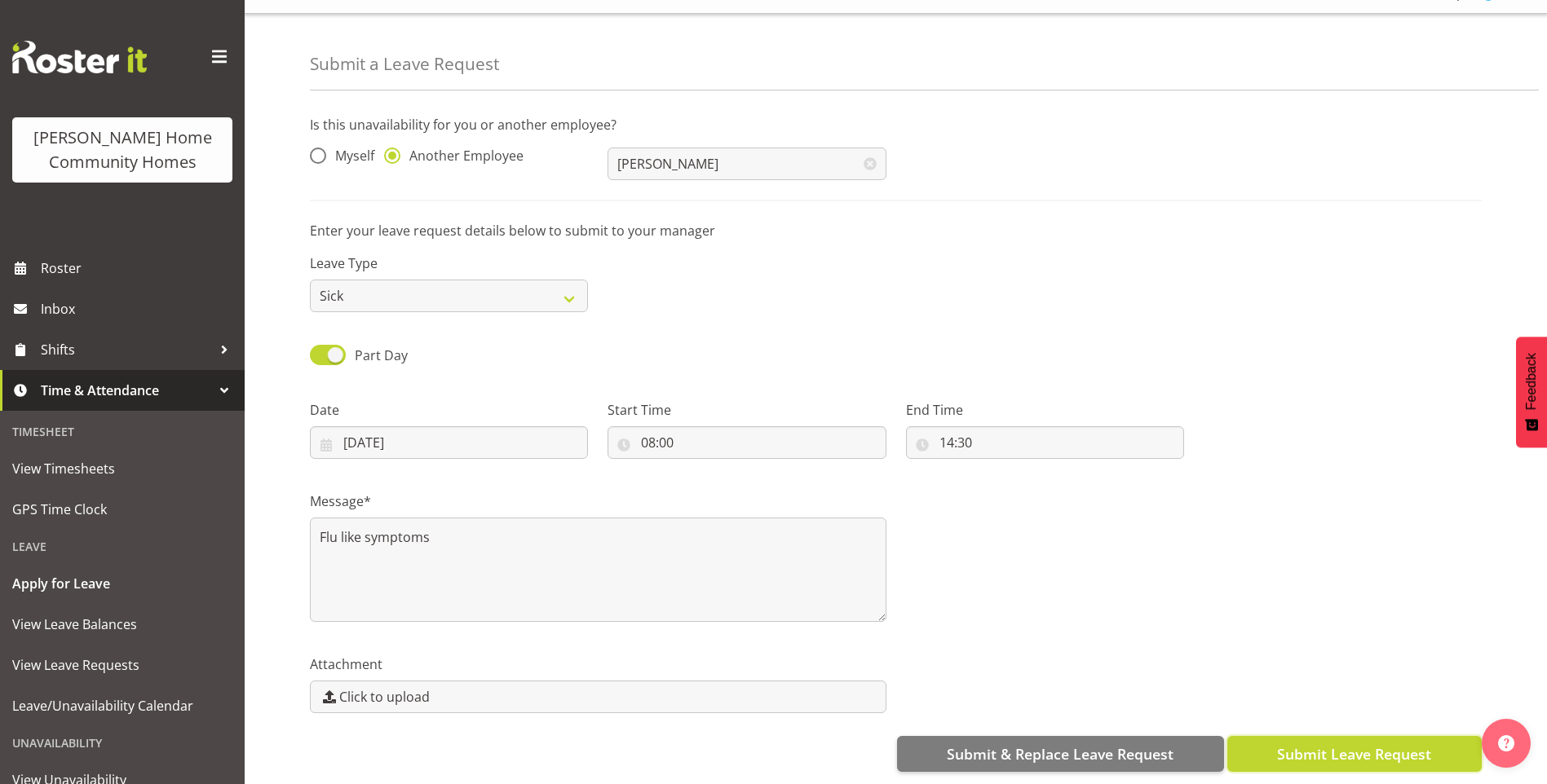
click at [1319, 736] on button "Submit Leave Request" at bounding box center [1354, 754] width 255 height 36
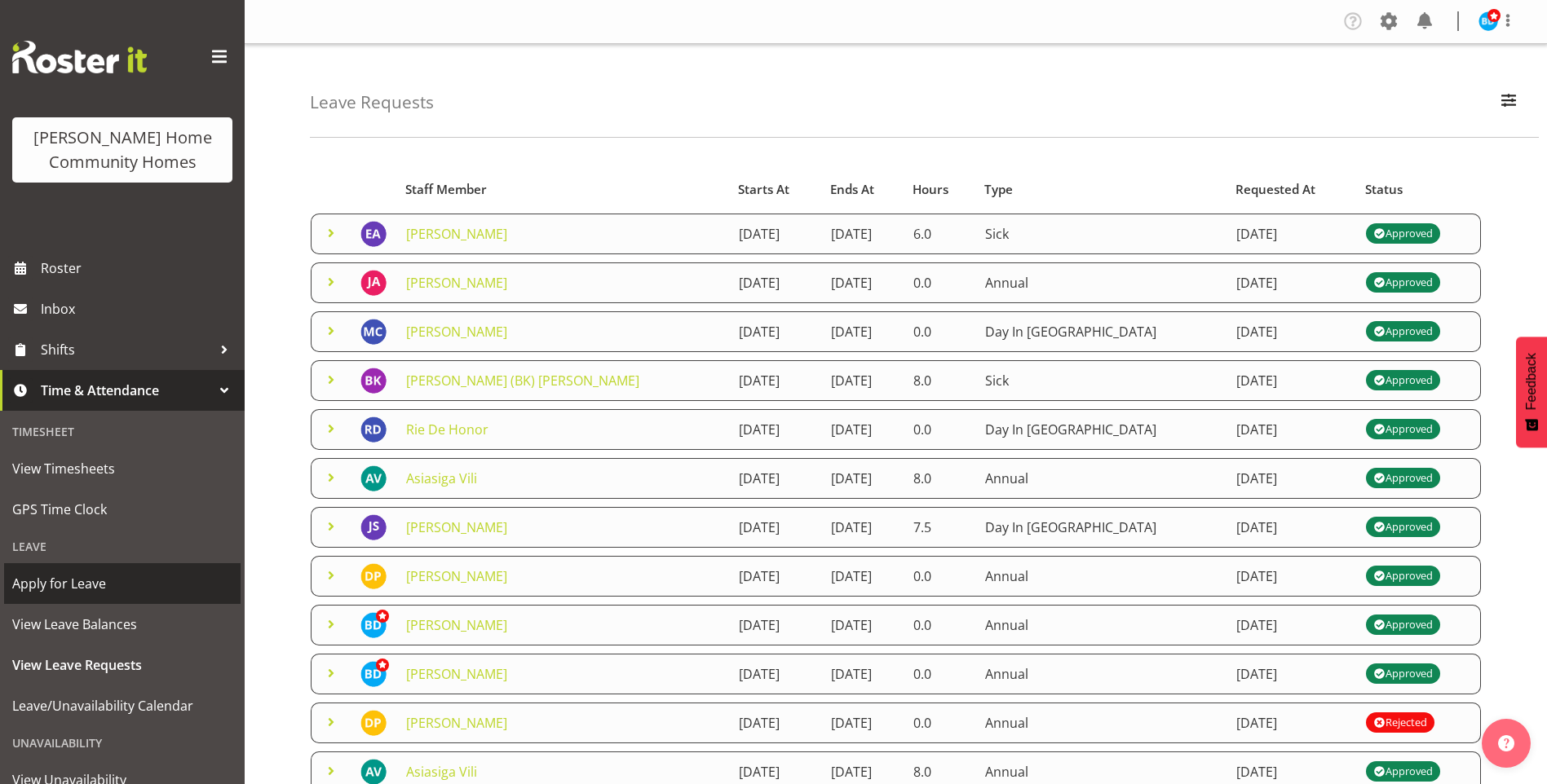
drag, startPoint x: 109, startPoint y: 582, endPoint x: 139, endPoint y: 553, distance: 41.7
click at [109, 581] on span "Apply for Leave" at bounding box center [122, 584] width 220 height 24
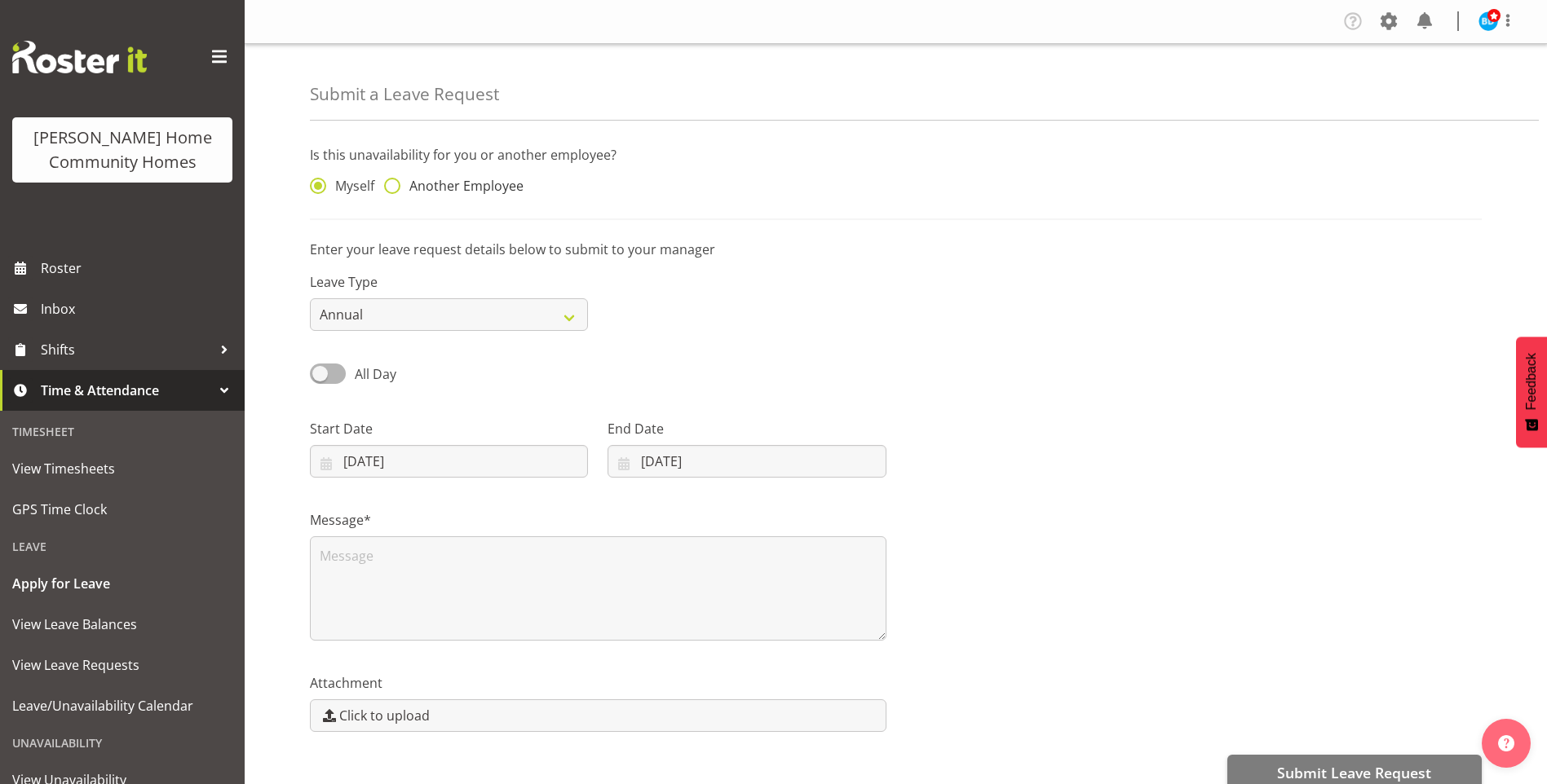
drag, startPoint x: 421, startPoint y: 186, endPoint x: 433, endPoint y: 189, distance: 12.4
click at [421, 187] on span "Another Employee" at bounding box center [462, 185] width 124 height 16
click at [395, 187] on input "Another Employee" at bounding box center [388, 185] width 10 height 10
radio input "true"
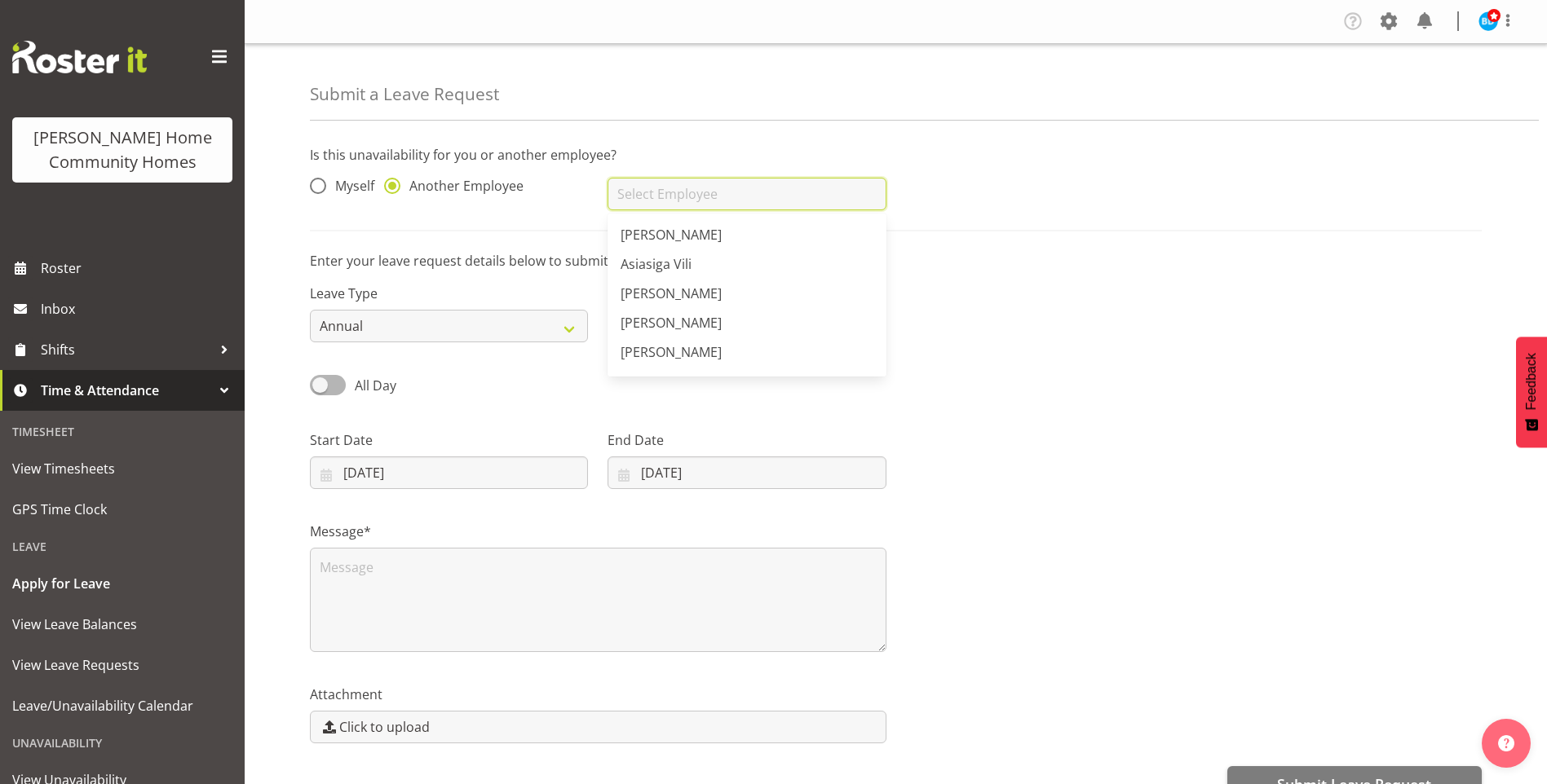
click at [673, 202] on input "text" at bounding box center [746, 194] width 278 height 33
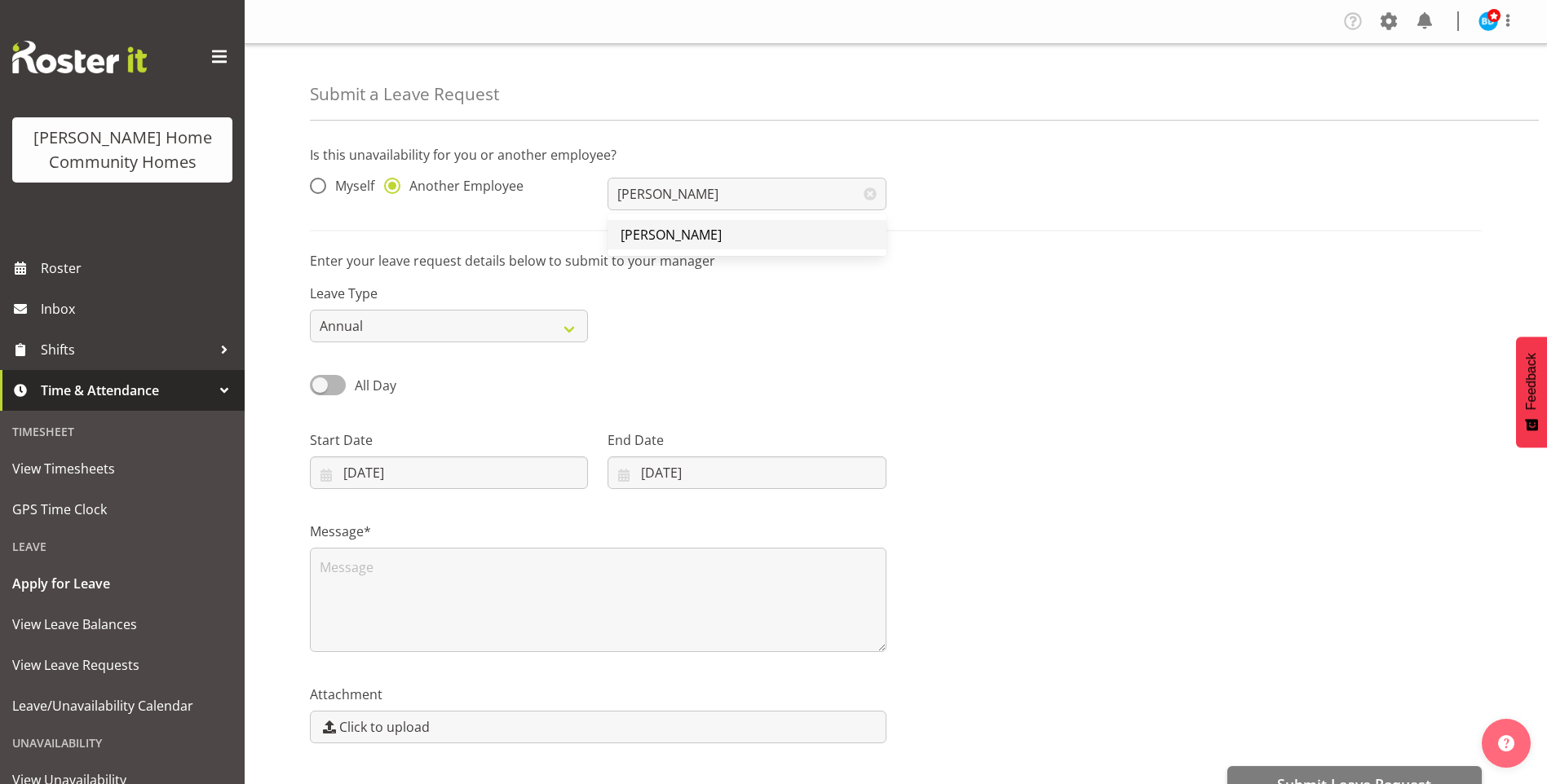
click at [698, 237] on span "[PERSON_NAME]" at bounding box center [671, 234] width 101 height 18
type input "[PERSON_NAME]"
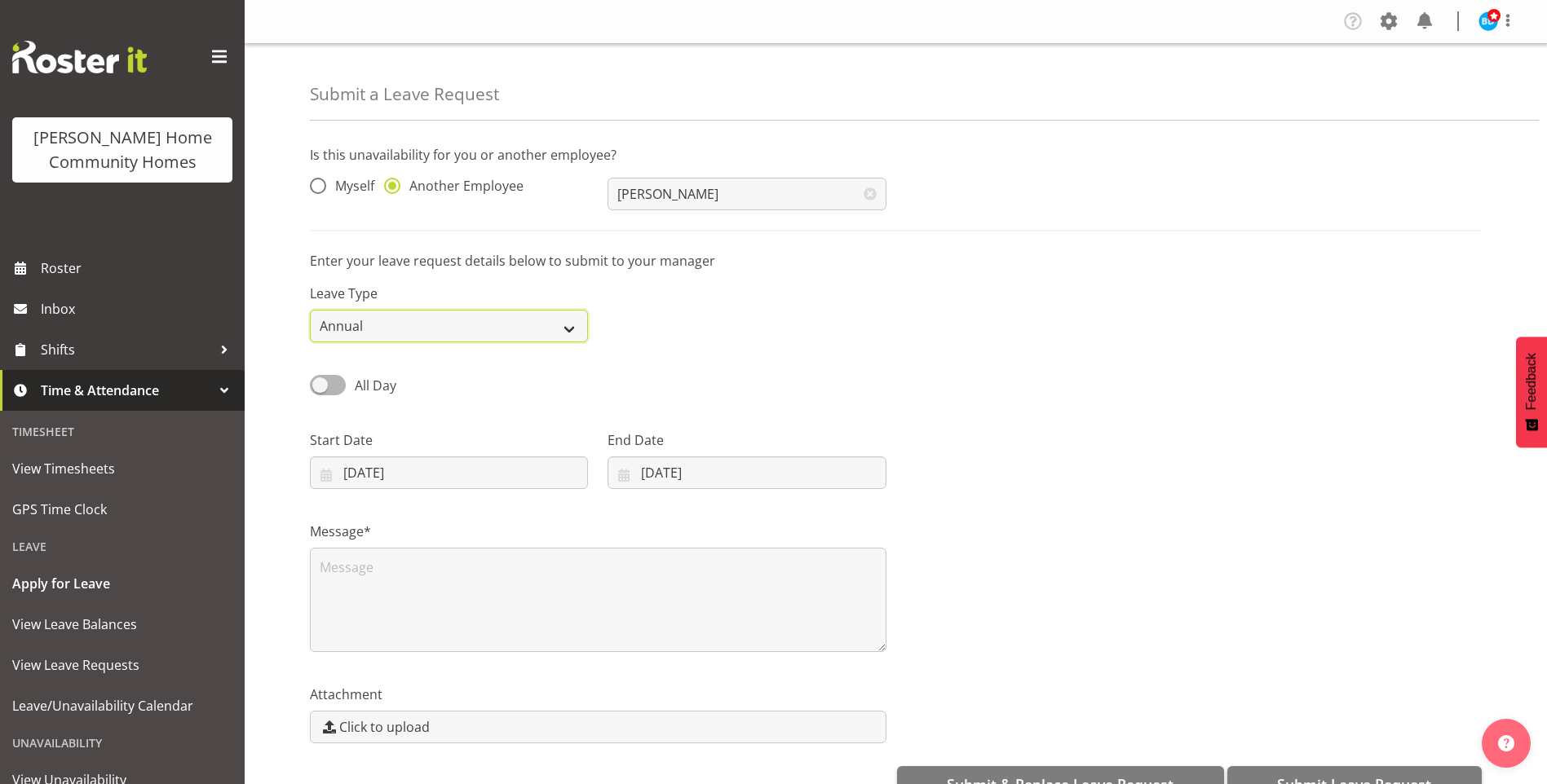
click at [429, 325] on select "Annual Sick Leave Without Pay Bereavement Domestic Violence Parental Jury Servi…" at bounding box center [448, 326] width 278 height 33
select select "Sick"
click at [310, 310] on select "Annual Sick Leave Without Pay Bereavement Domestic Violence Parental Jury Servi…" at bounding box center [448, 326] width 278 height 33
drag, startPoint x: 343, startPoint y: 380, endPoint x: 389, endPoint y: 391, distance: 47.3
click at [344, 380] on span at bounding box center [328, 385] width 36 height 21
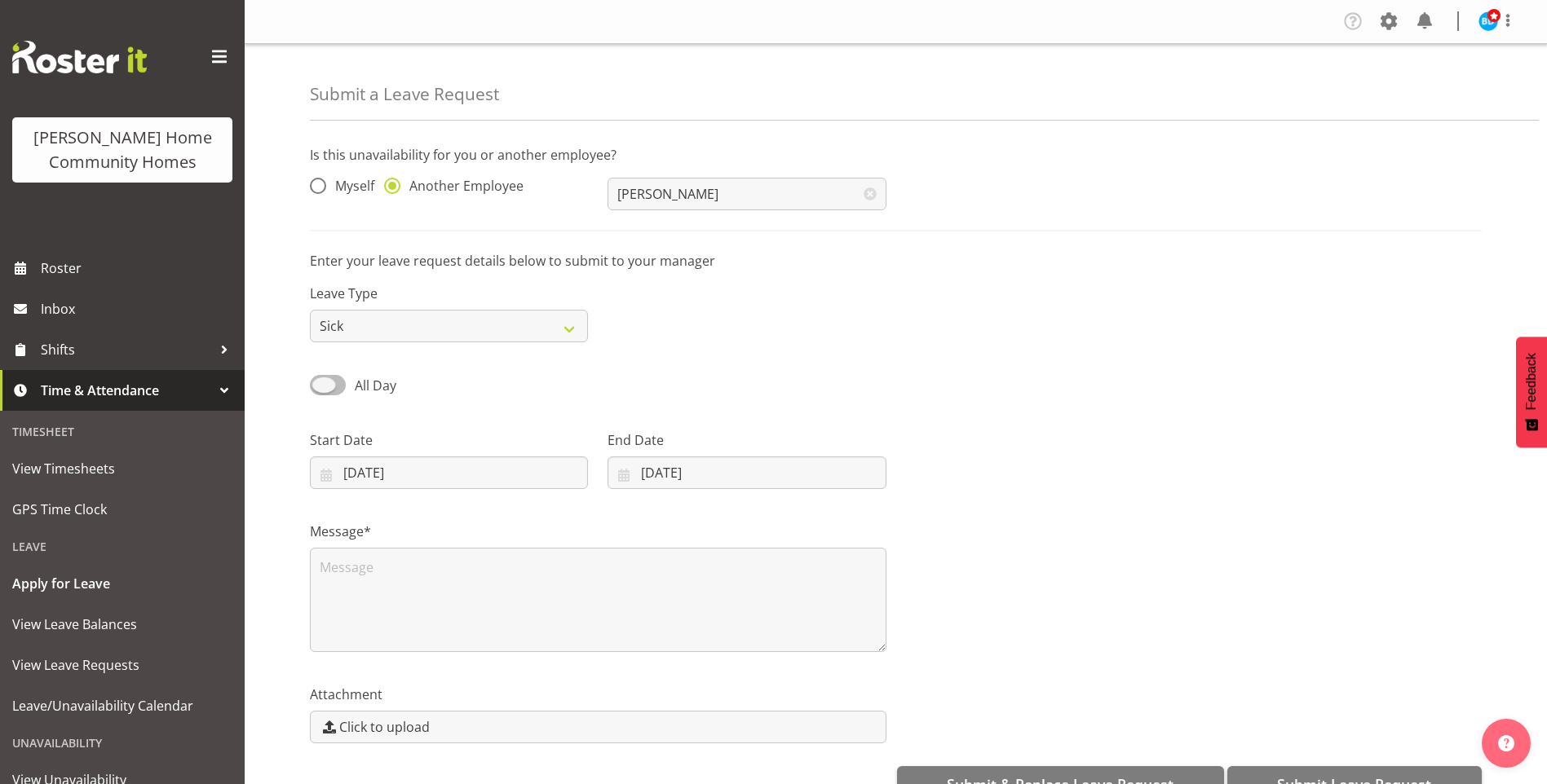
click at [320, 380] on input "All Day" at bounding box center [314, 385] width 10 height 10
checkbox input "true"
click at [438, 477] on input "14/08/2025" at bounding box center [448, 472] width 278 height 33
click at [518, 663] on span "15" at bounding box center [516, 666] width 13 height 16
type input "15/08/2025"
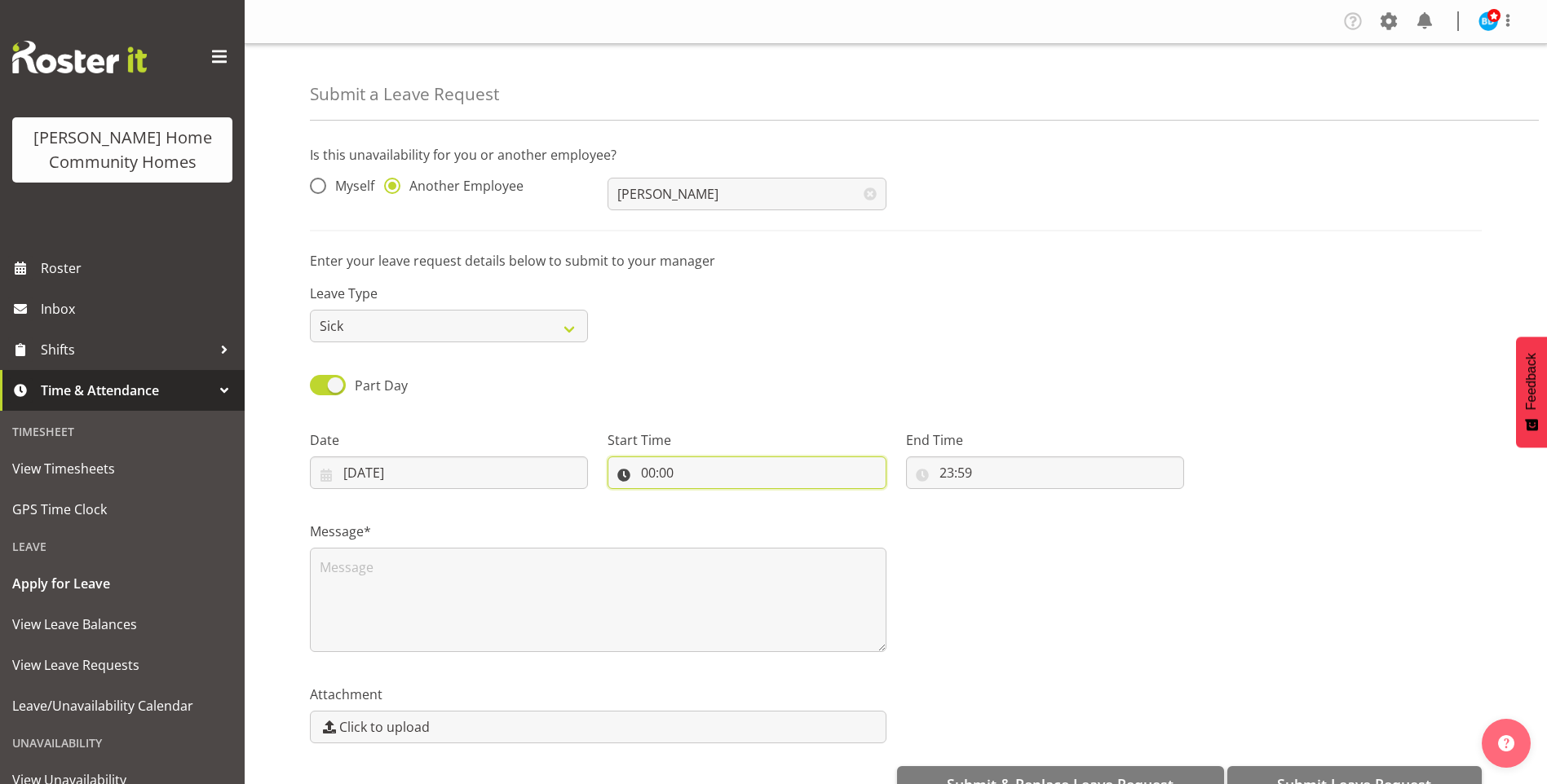
drag, startPoint x: 654, startPoint y: 478, endPoint x: 664, endPoint y: 501, distance: 25.1
click at [655, 478] on input "00:00" at bounding box center [746, 472] width 278 height 33
click at [714, 522] on select "00 01 02 03 04 05 06 07 08 09 10 11 12 13 14 15 16 17 18 19 20 21 22 23" at bounding box center [718, 515] width 36 height 33
select select "8"
click at [700, 499] on select "00 01 02 03 04 05 06 07 08 09 10 11 12 13 14 15 16 17 18 19 20 21 22 23" at bounding box center [718, 515] width 36 height 33
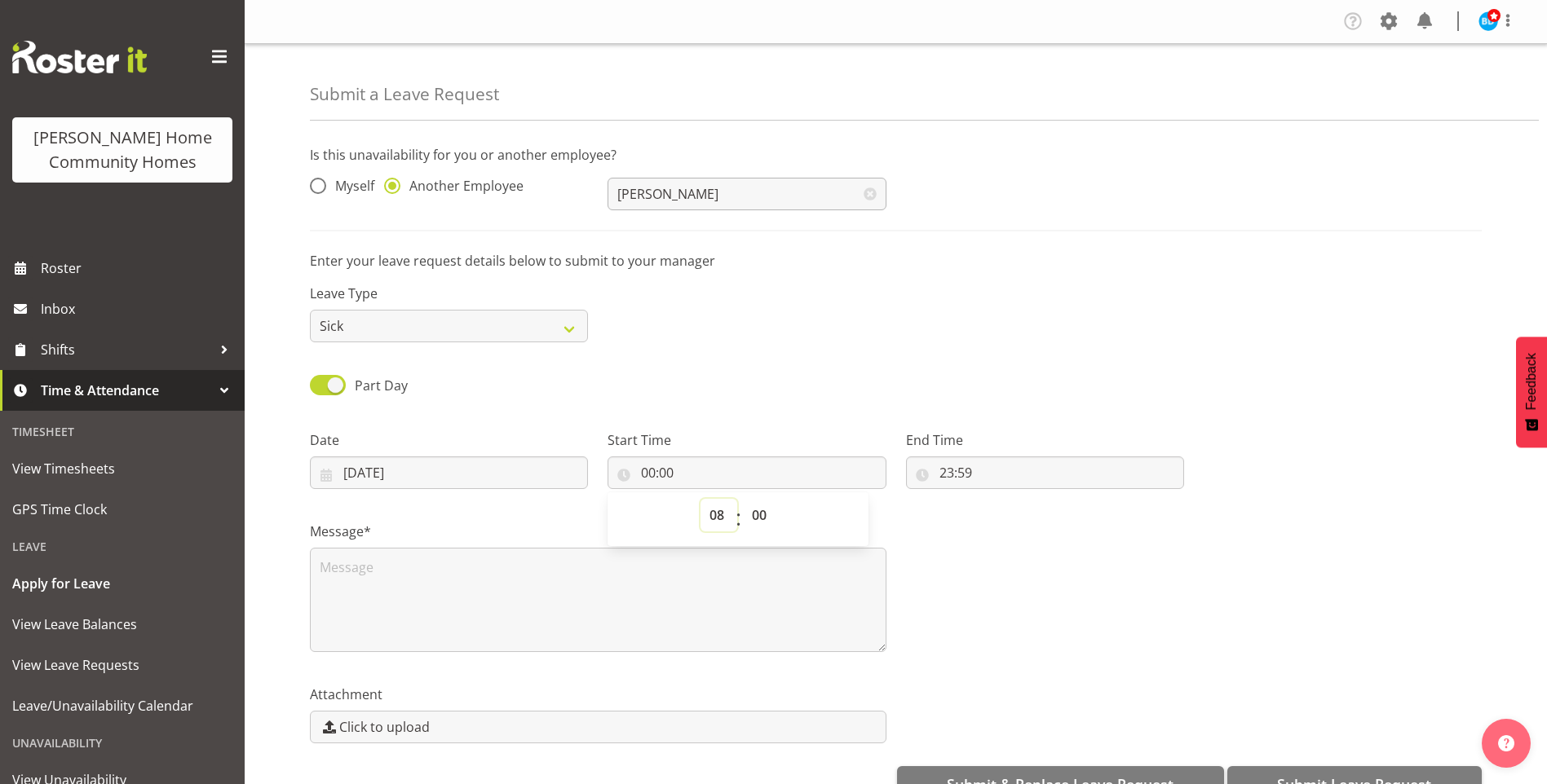
type input "08:00"
click at [945, 471] on input "23:59" at bounding box center [1044, 472] width 278 height 33
click at [1016, 538] on span "00 01 02 03 04 05 06 07 08 09 10 11 12 13 14 15 16 17 18 19 20 21 22 23" at bounding box center [1016, 519] width 36 height 41
click at [1010, 512] on select "00 01 02 03 04 05 06 07 08 09 10 11 12 13 14 15 16 17 18 19 20 21 22 23" at bounding box center [1016, 515] width 36 height 33
select select "14"
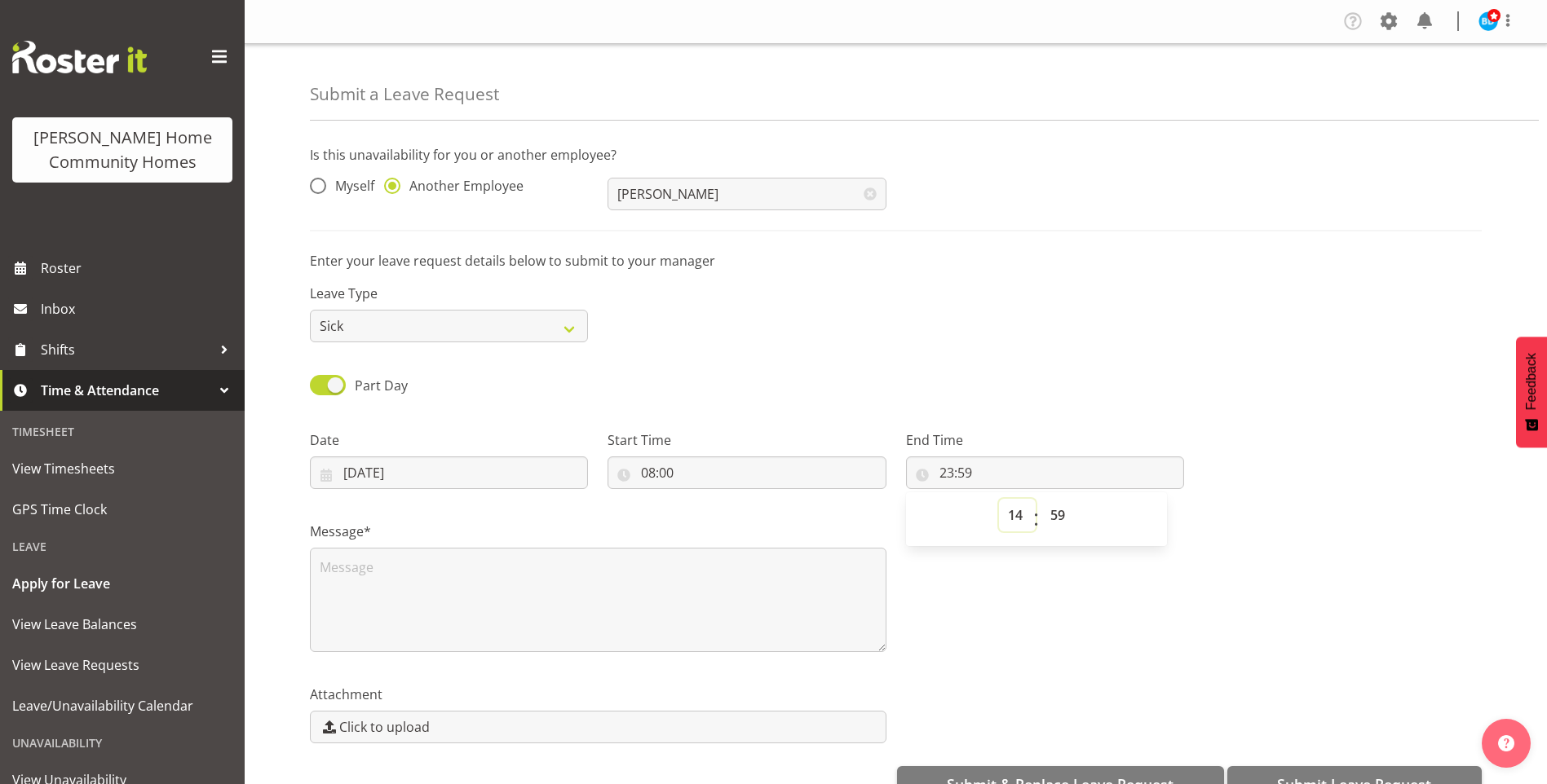
click at [999, 499] on select "00 01 02 03 04 05 06 07 08 09 10 11 12 13 14 15 16 17 18 19 20 21 22 23" at bounding box center [1016, 515] width 36 height 33
type input "14:59"
click at [1050, 527] on select "00 01 02 03 04 05 06 07 08 09 10 11 12 13 14 15 16 17 18 19 20 21 22 23 24 25 2…" at bounding box center [1059, 515] width 36 height 33
select select "30"
click at [1042, 499] on select "00 01 02 03 04 05 06 07 08 09 10 11 12 13 14 15 16 17 18 19 20 21 22 23 24 25 2…" at bounding box center [1059, 515] width 36 height 33
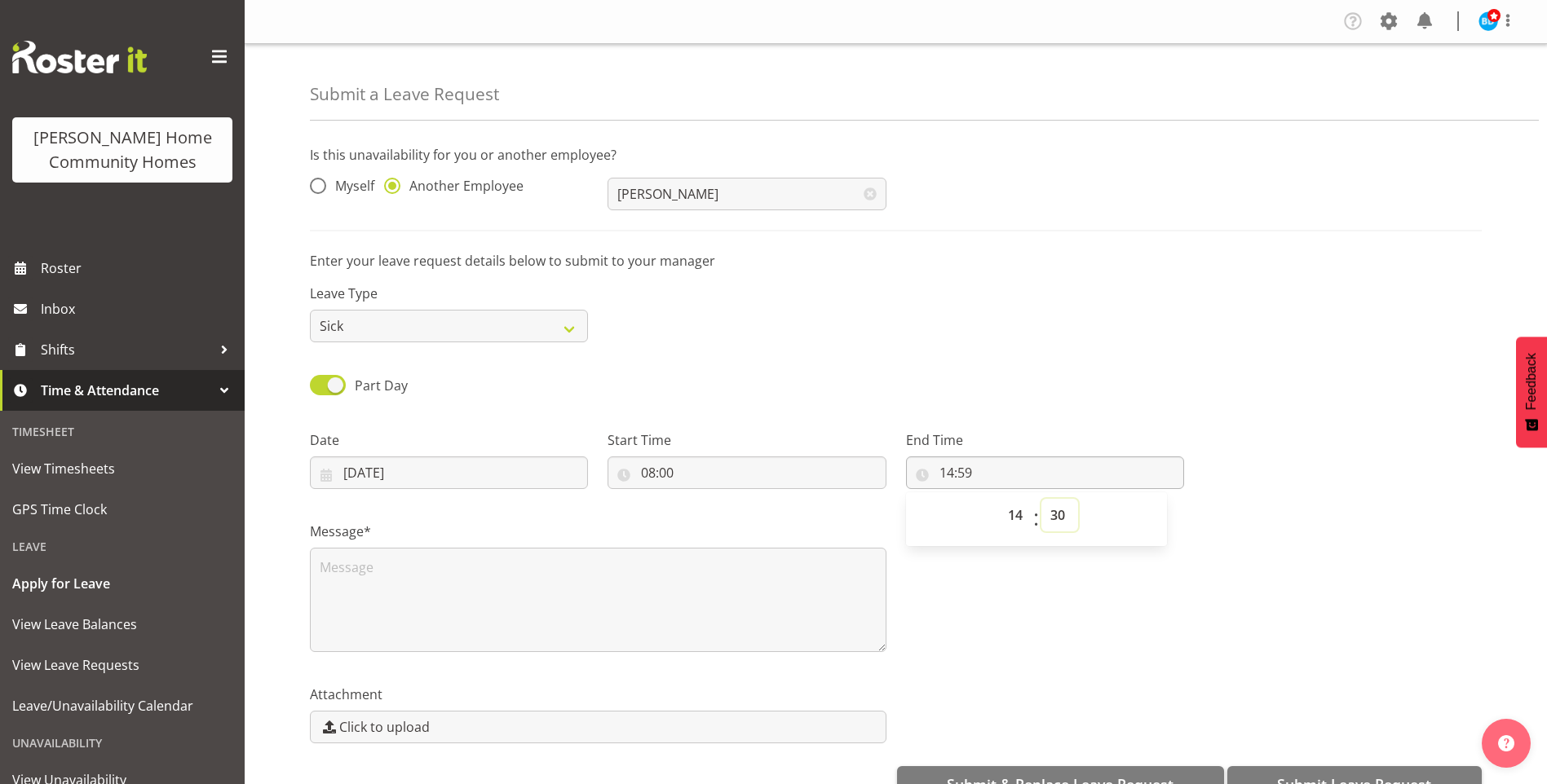
type input "14:30"
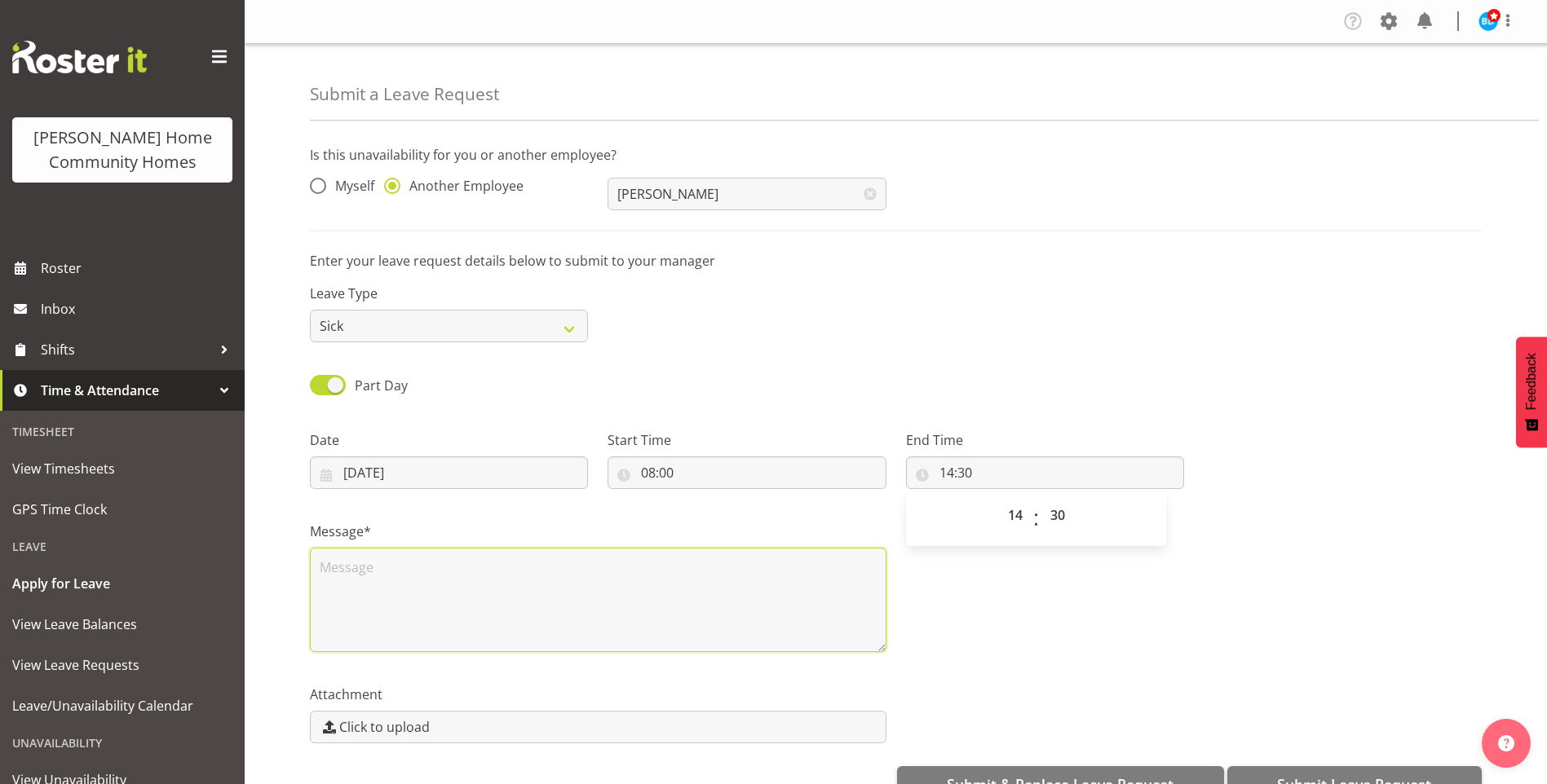
click at [544, 591] on textarea at bounding box center [598, 600] width 576 height 105
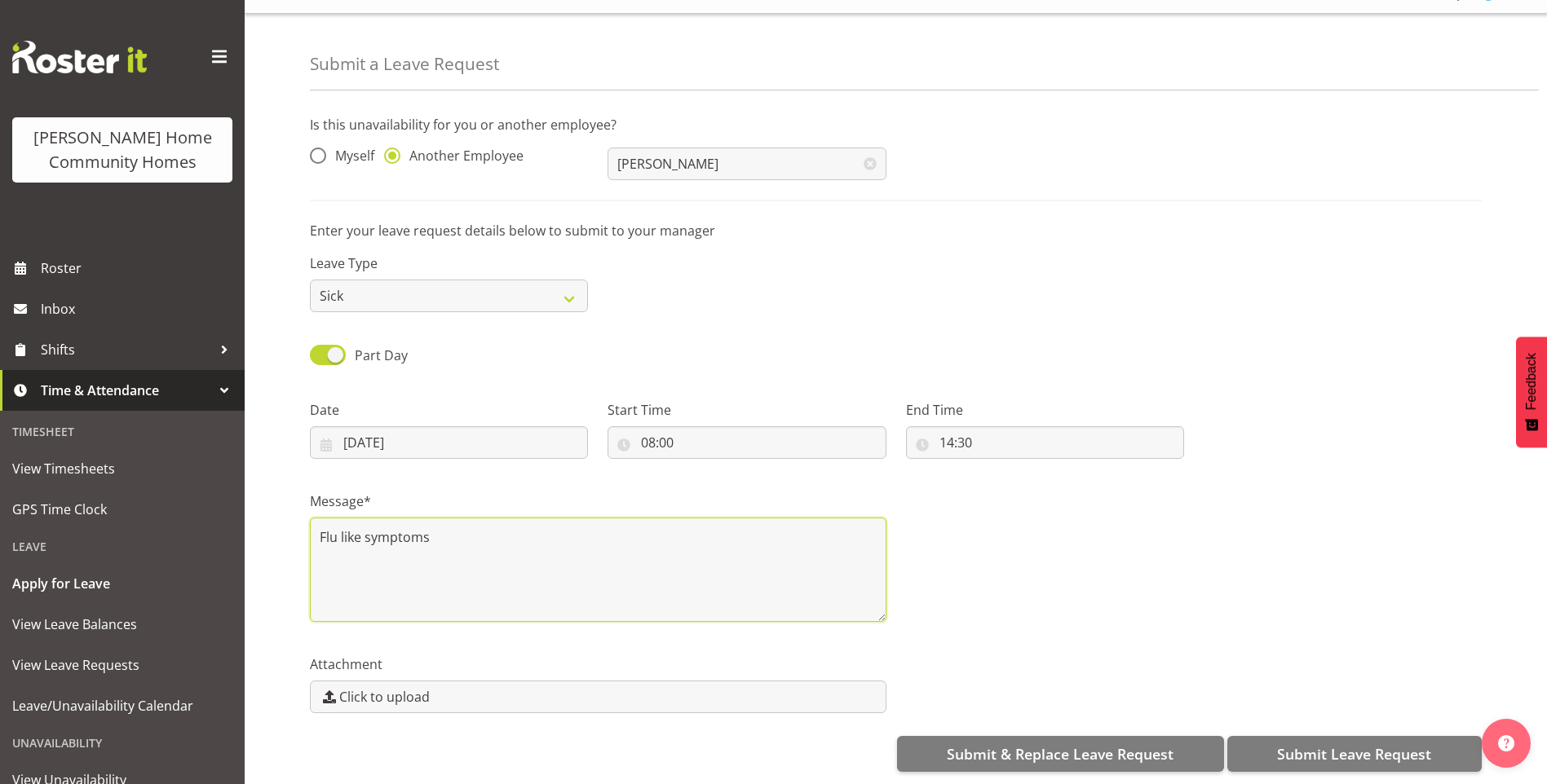
scroll to position [42, 0]
type textarea "Flu like symptoms"
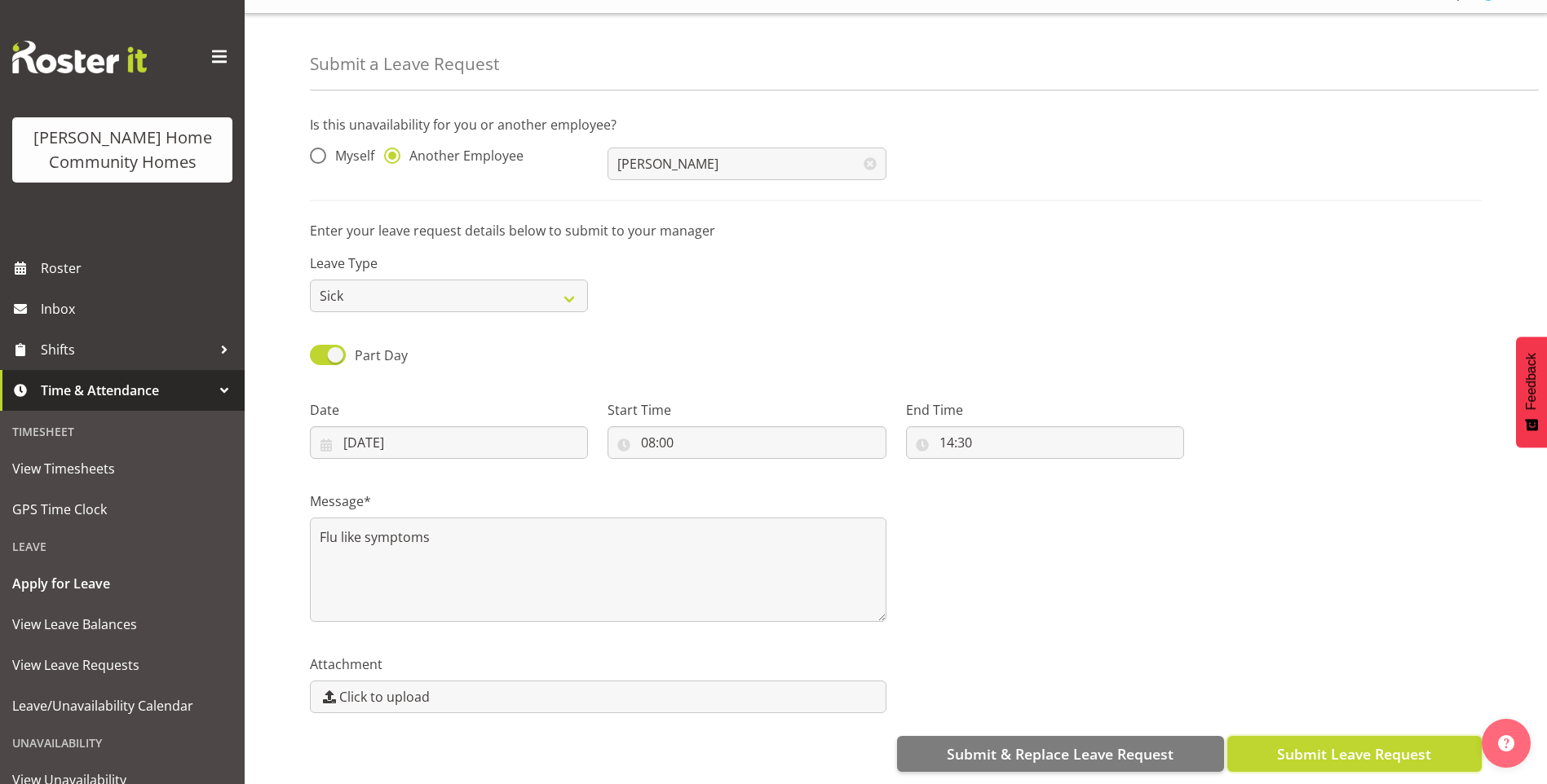
click at [1409, 746] on span "Submit Leave Request" at bounding box center [1353, 754] width 154 height 22
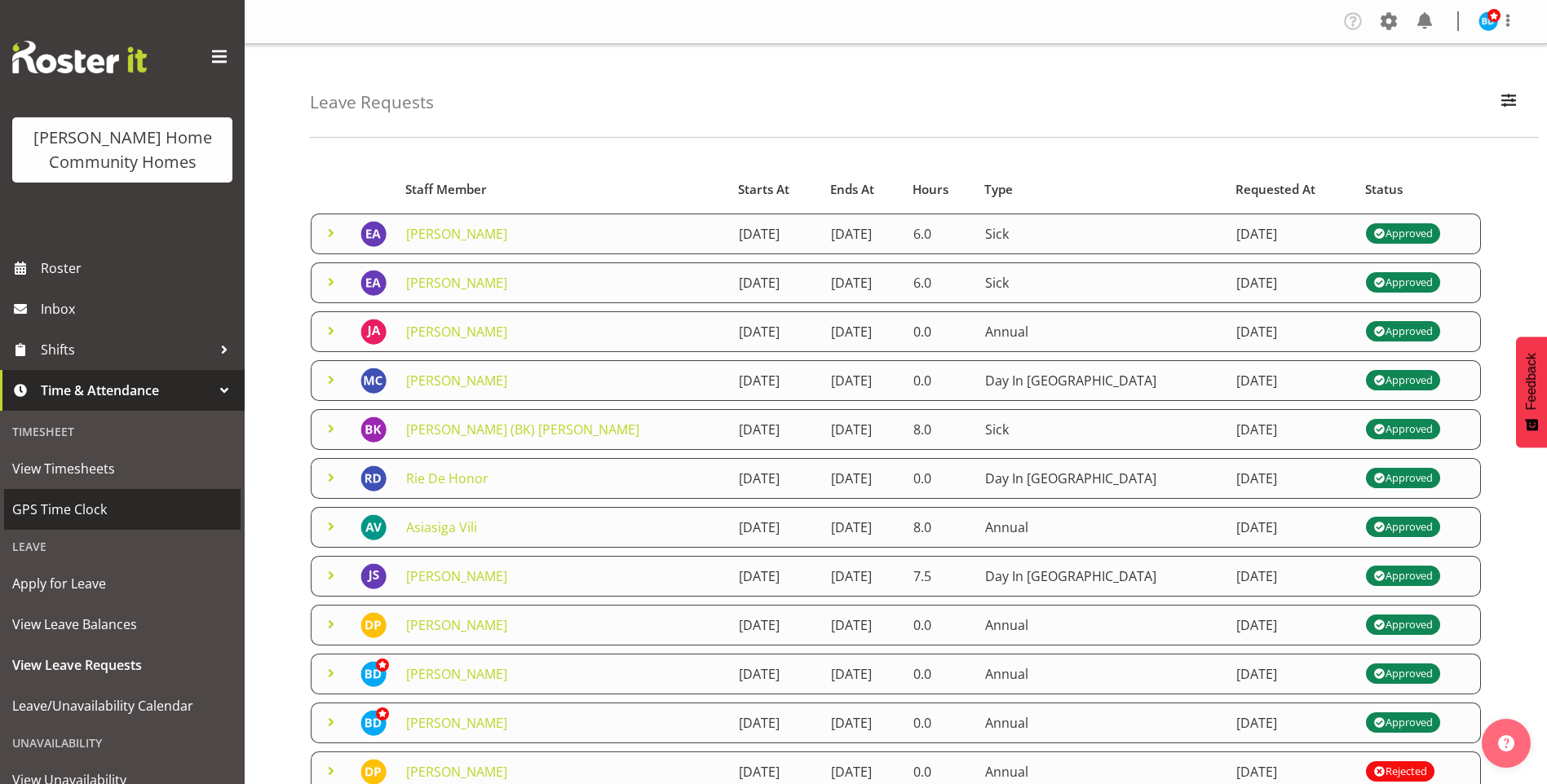
click at [60, 505] on span "GPS Time Clock" at bounding box center [122, 509] width 220 height 24
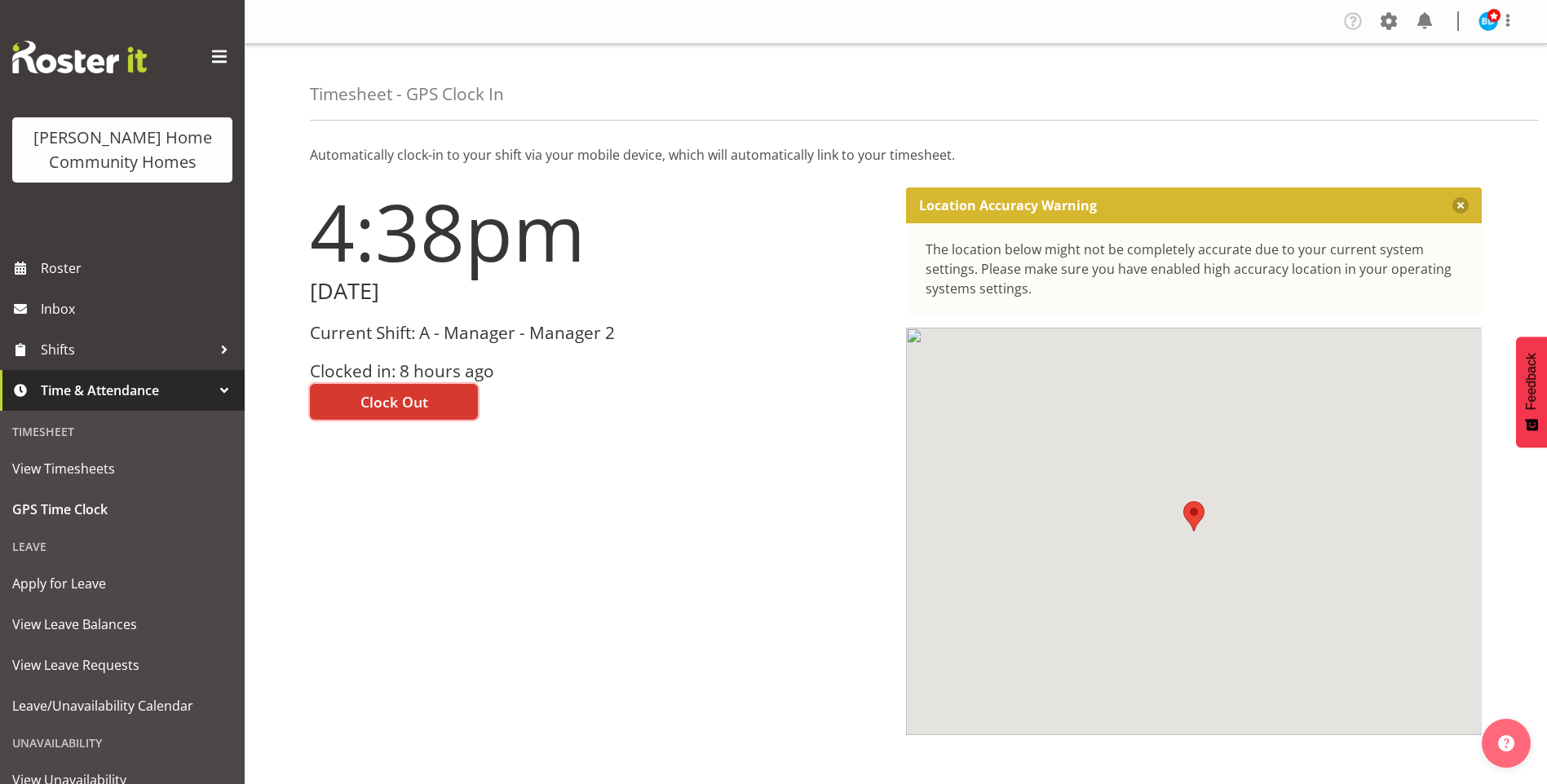
click at [431, 404] on button "Clock Out" at bounding box center [393, 401] width 168 height 36
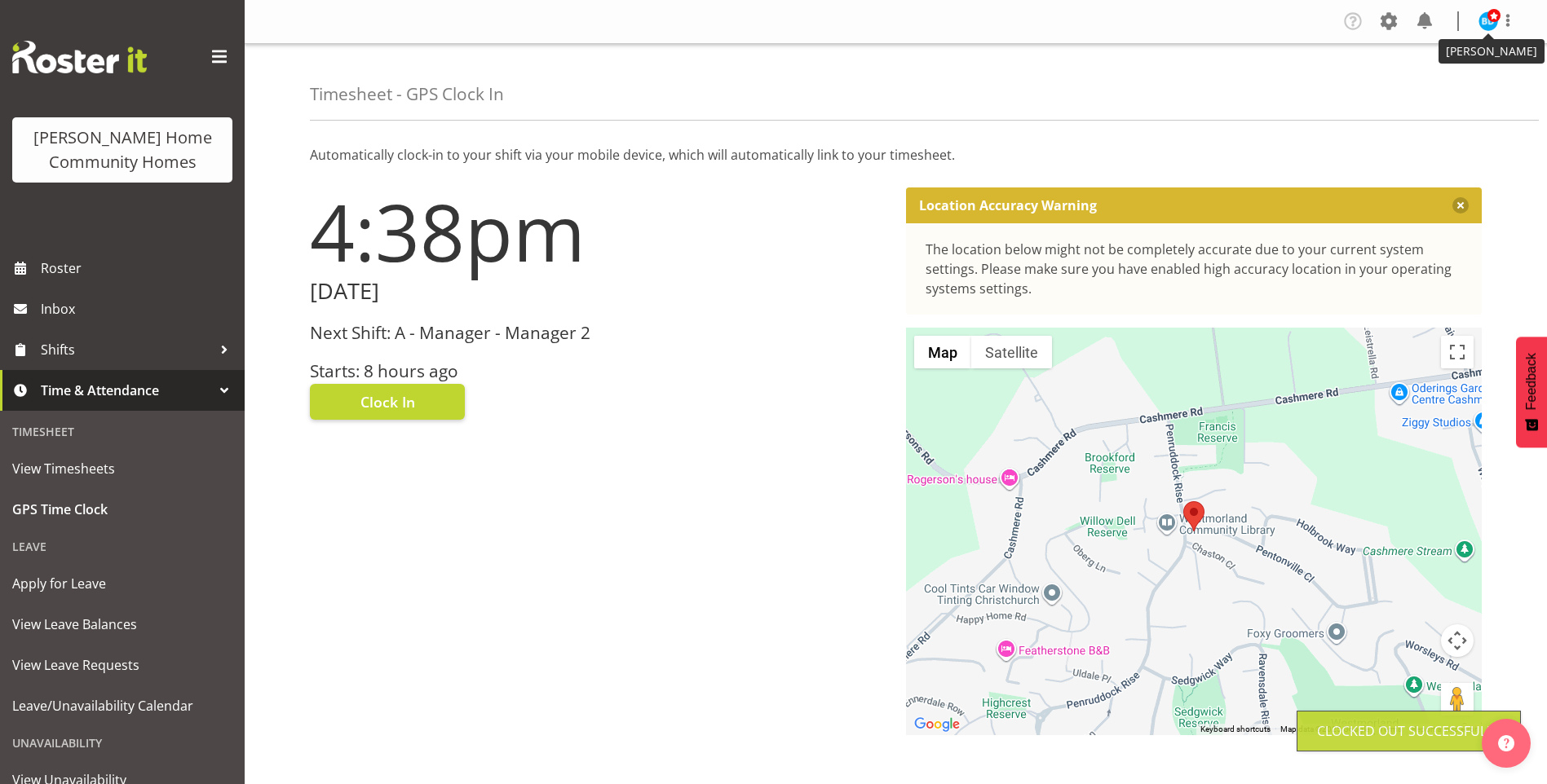
click at [1491, 28] on img at bounding box center [1488, 21] width 20 height 20
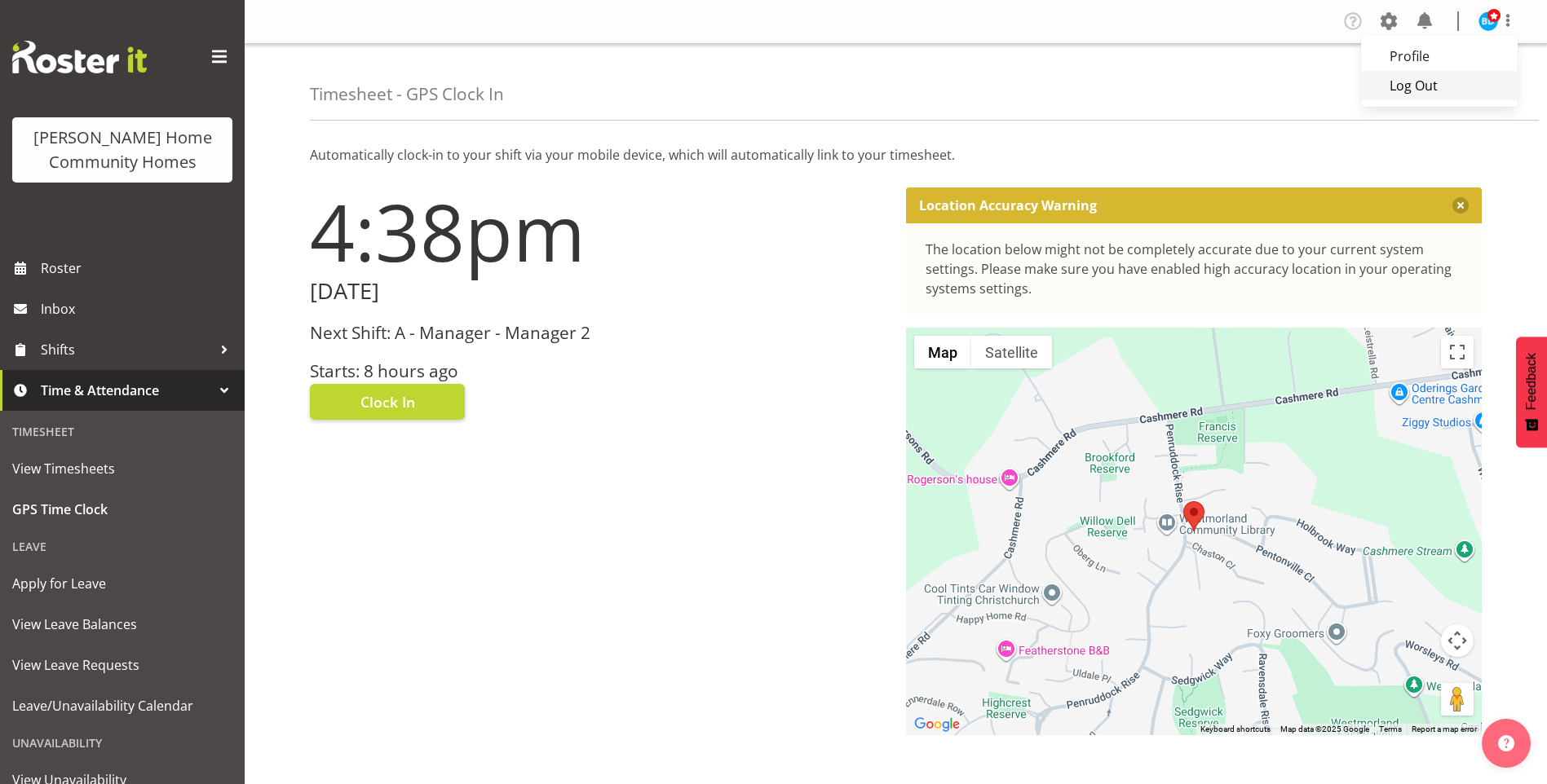
click at [1407, 80] on link "Log Out" at bounding box center [1438, 85] width 156 height 29
